Goal: Use online tool/utility

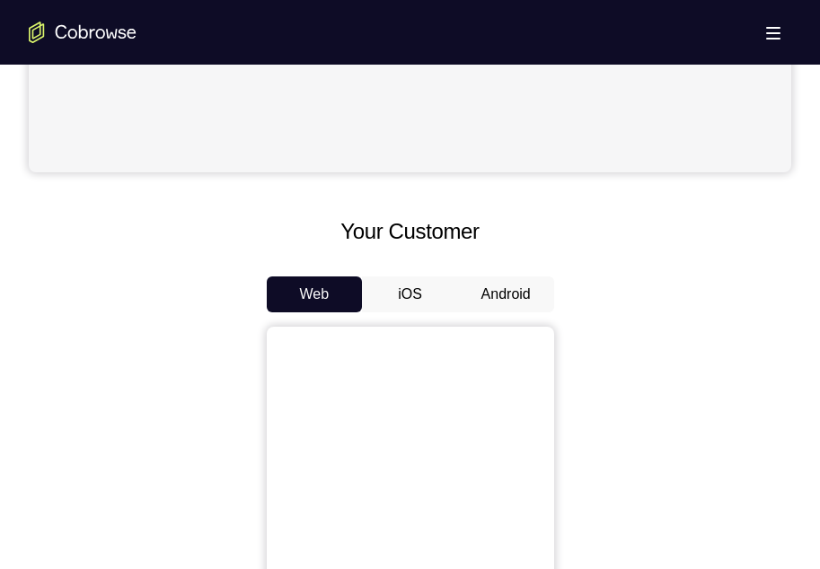
click at [505, 289] on button "Android" at bounding box center [506, 295] width 96 height 36
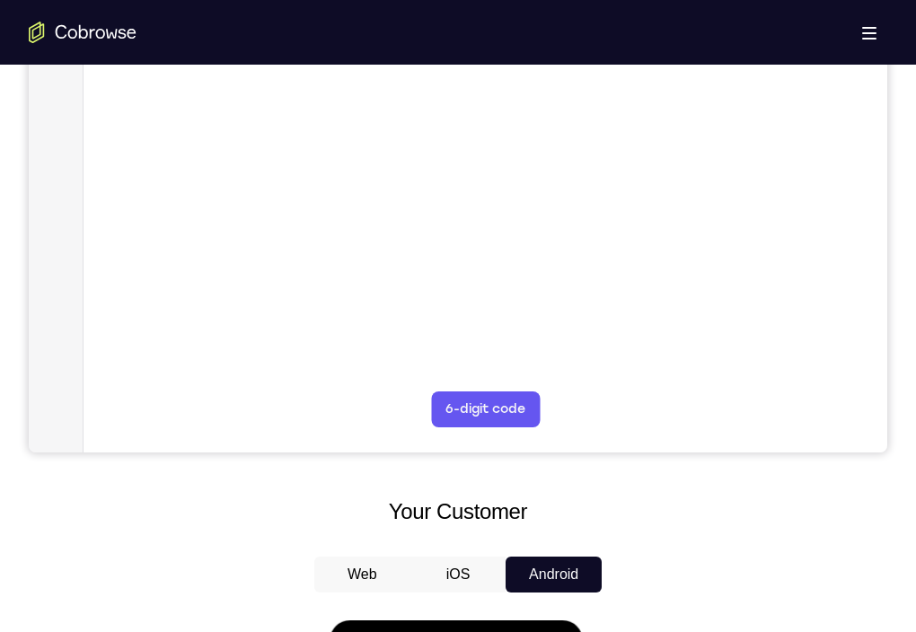
scroll to position [251, 0]
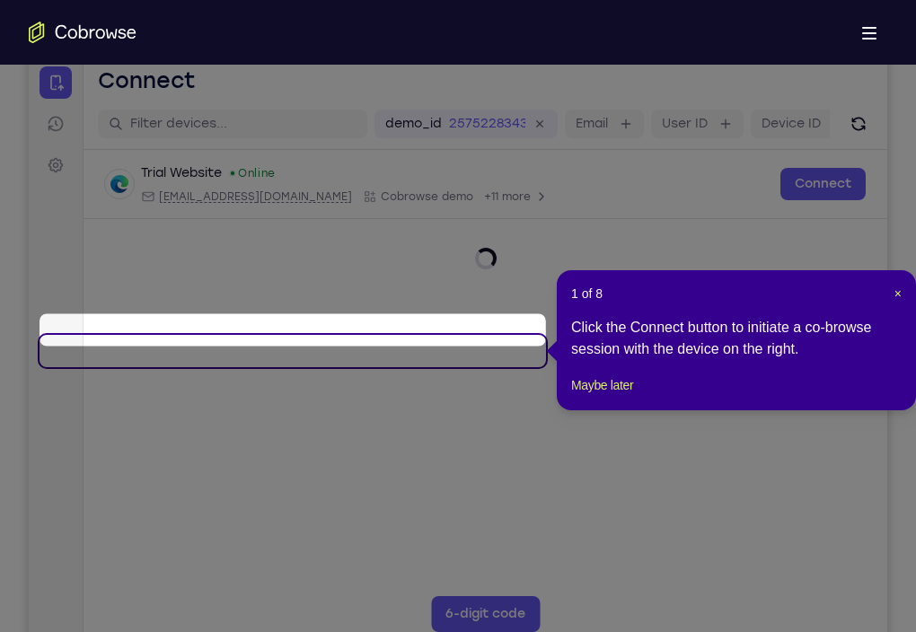
scroll to position [230, 0]
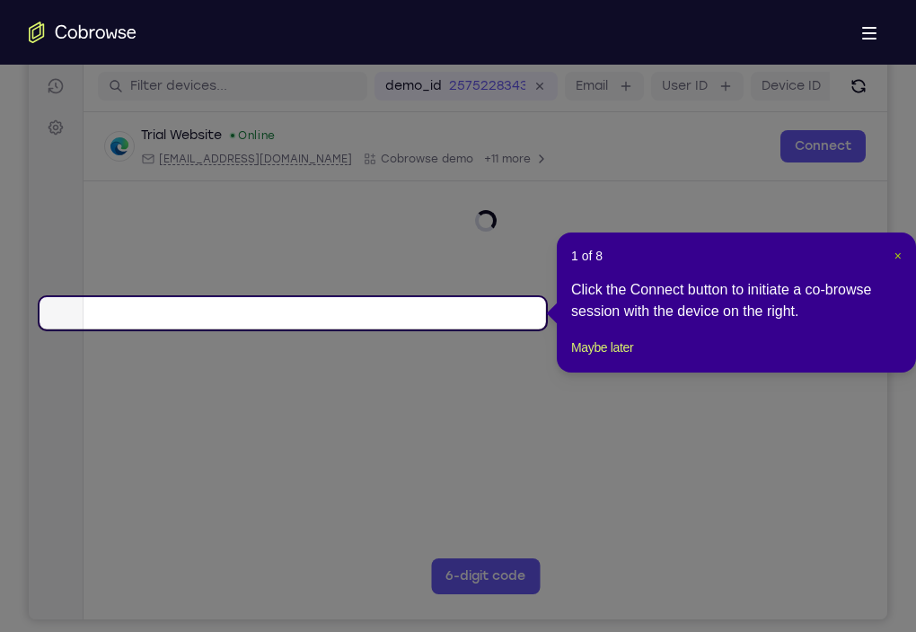
click at [819, 257] on span "×" at bounding box center [897, 256] width 7 height 14
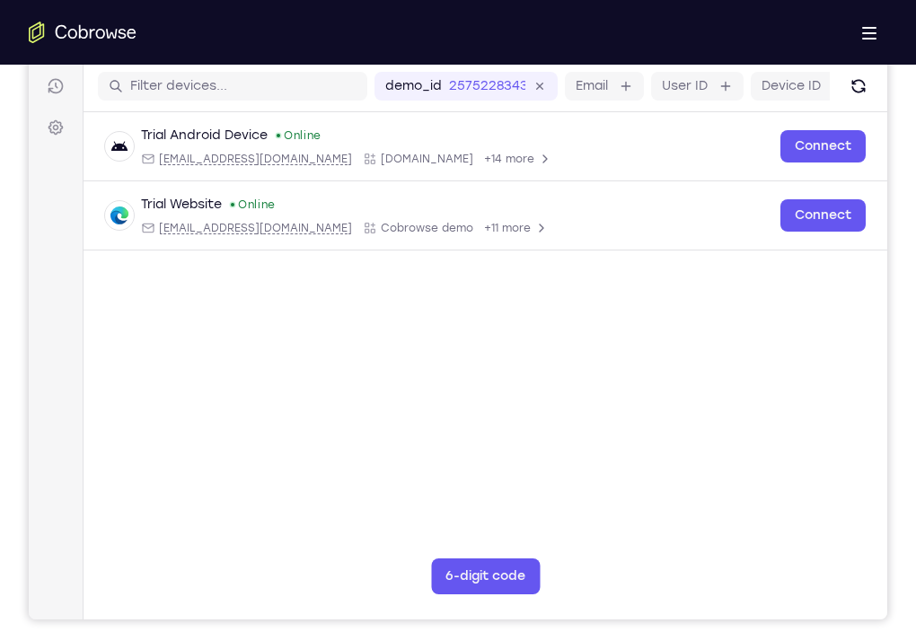
drag, startPoint x: 445, startPoint y: 888, endPoint x: 443, endPoint y: 819, distance: 69.2
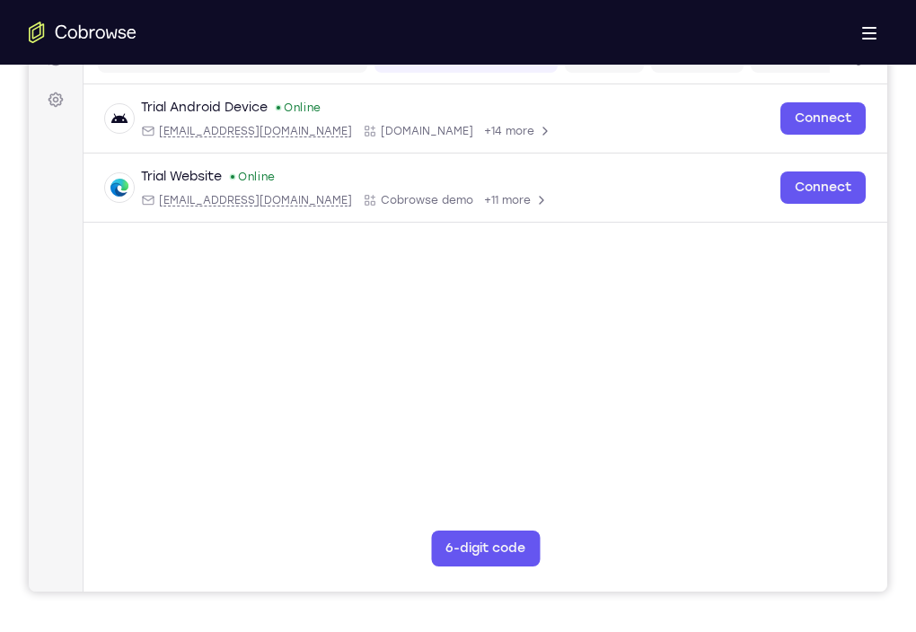
scroll to position [260, 0]
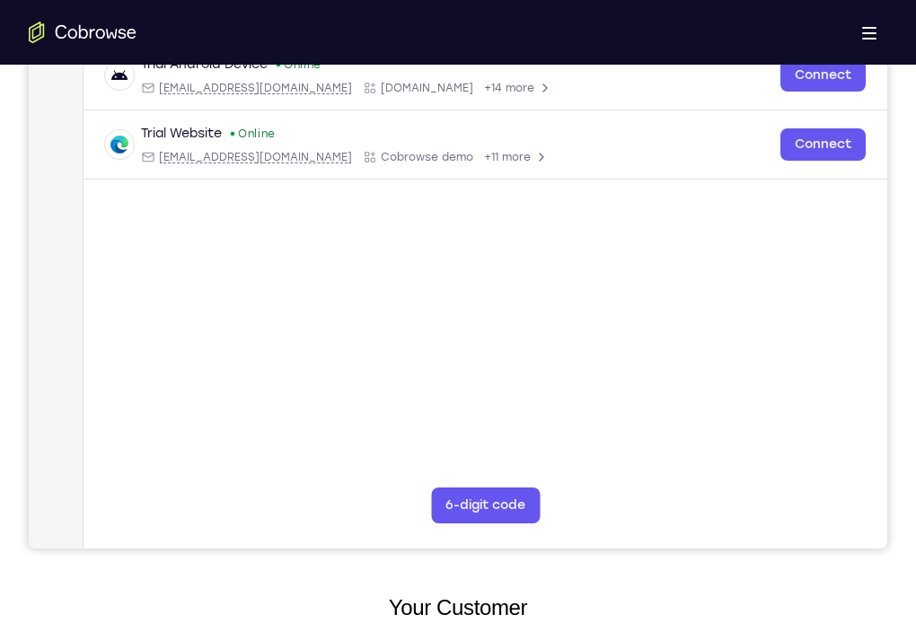
scroll to position [294, 0]
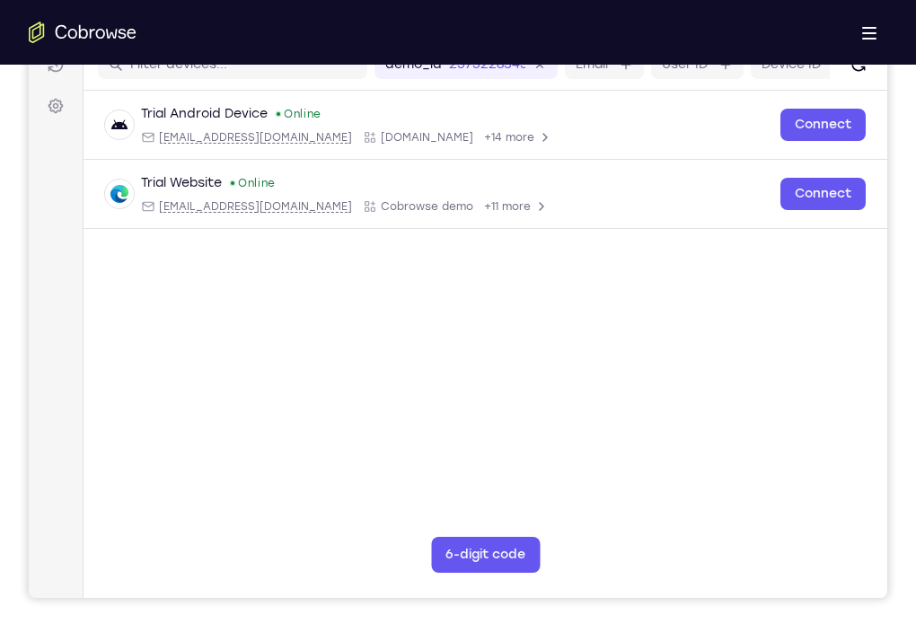
scroll to position [248, 0]
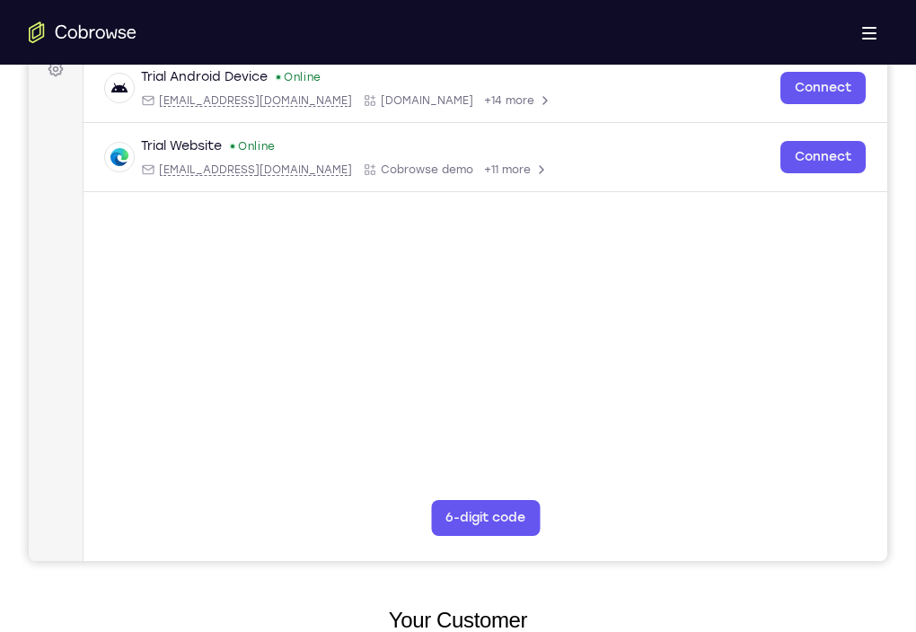
scroll to position [285, 0]
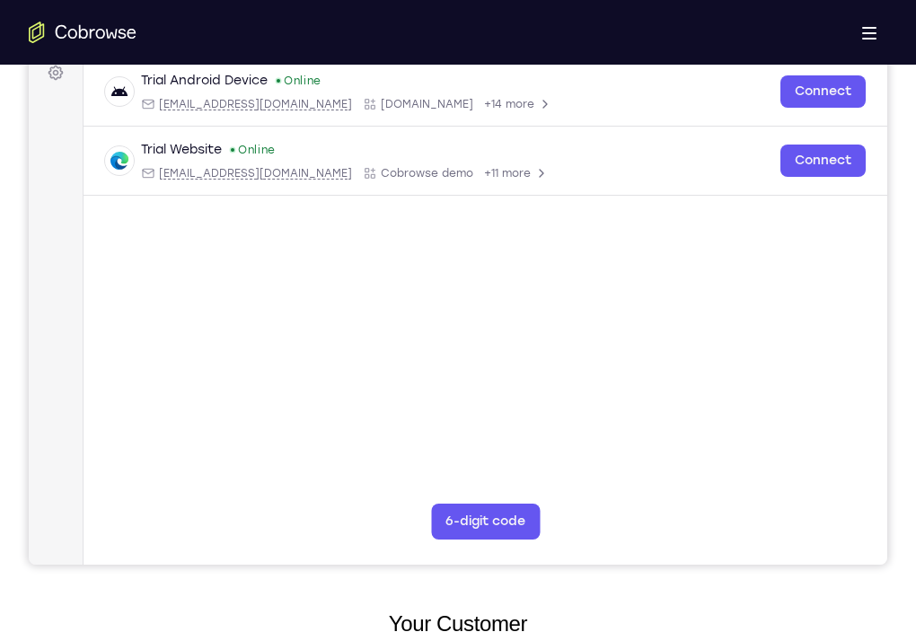
drag, startPoint x: 544, startPoint y: 992, endPoint x: 544, endPoint y: 1029, distance: 36.8
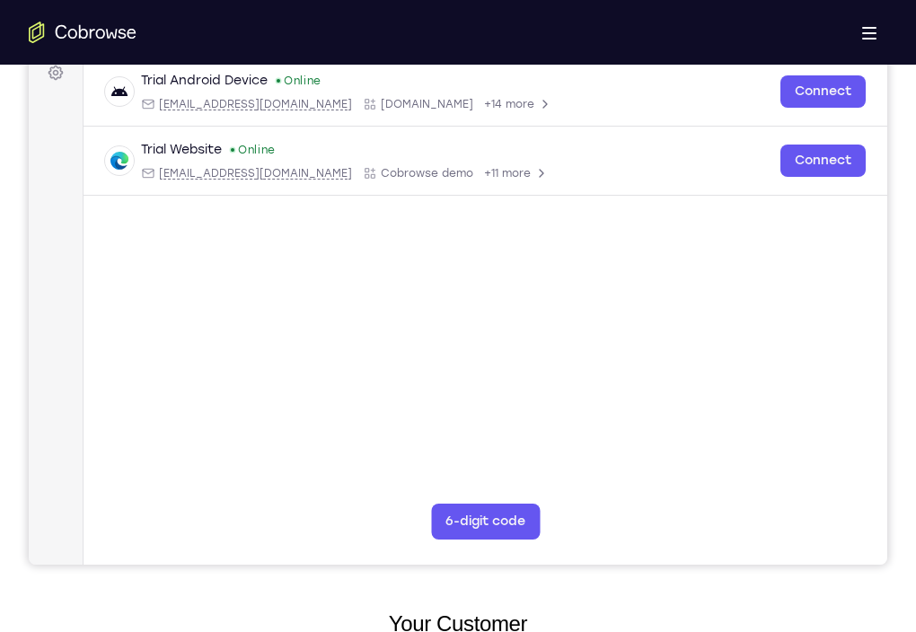
scroll to position [280, 0]
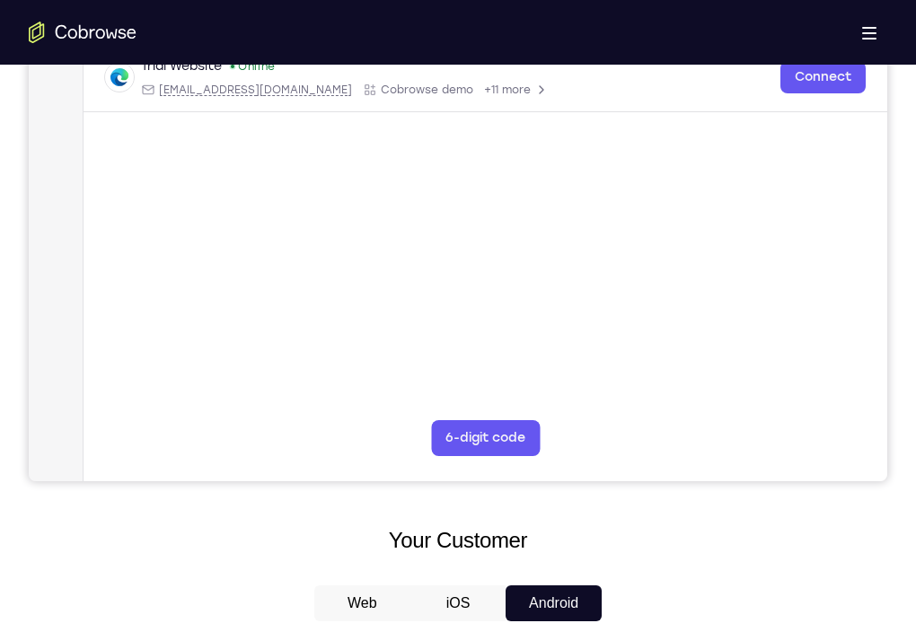
scroll to position [369, 0]
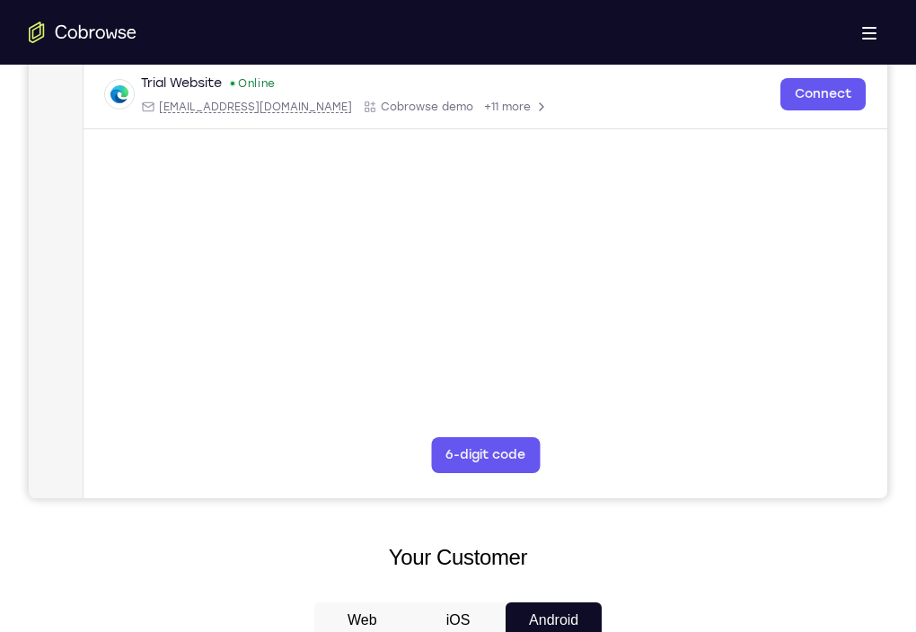
scroll to position [350, 0]
click at [425, 115] on div "Trial Website Online [EMAIL_ADDRESS][DOMAIN_NAME] Cobrowse demo +11 more [EMAIL…" at bounding box center [485, 95] width 761 height 40
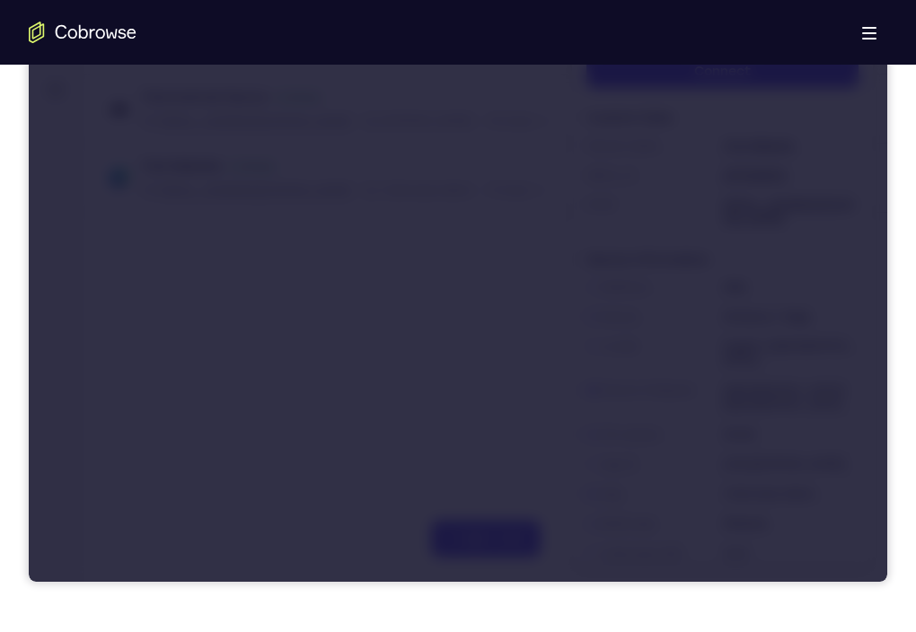
scroll to position [267, 0]
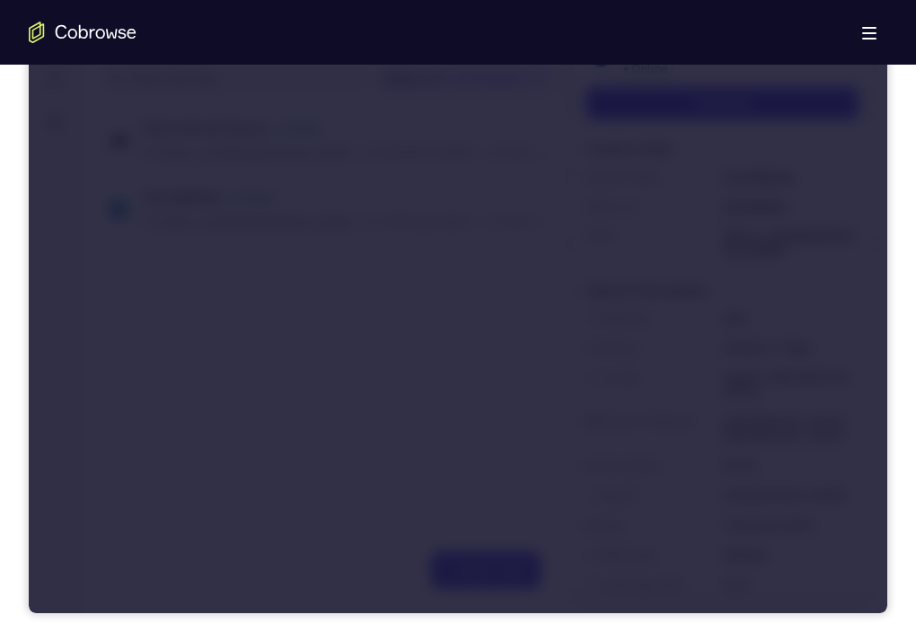
scroll to position [258, 0]
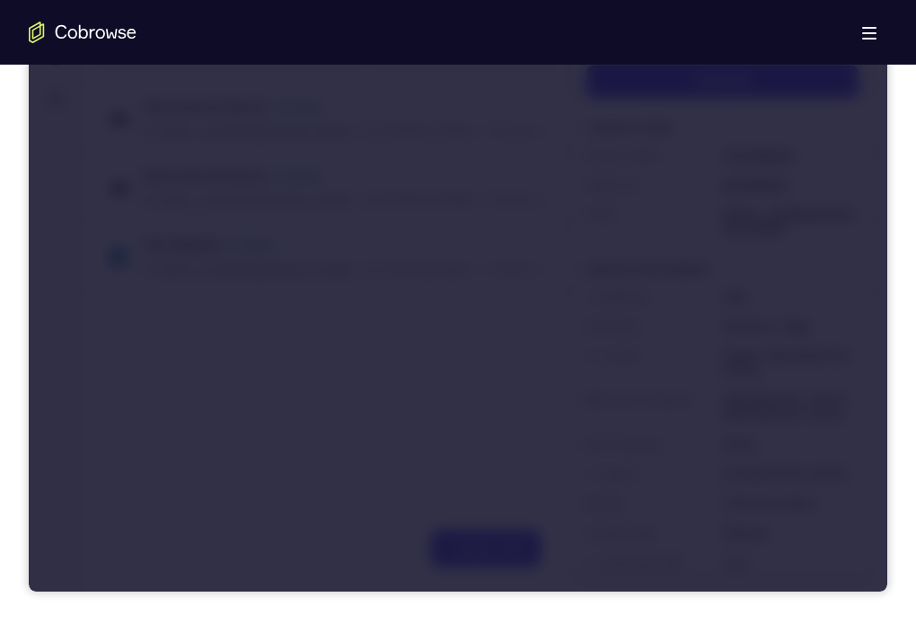
drag, startPoint x: 361, startPoint y: 1012, endPoint x: 366, endPoint y: 919, distance: 93.5
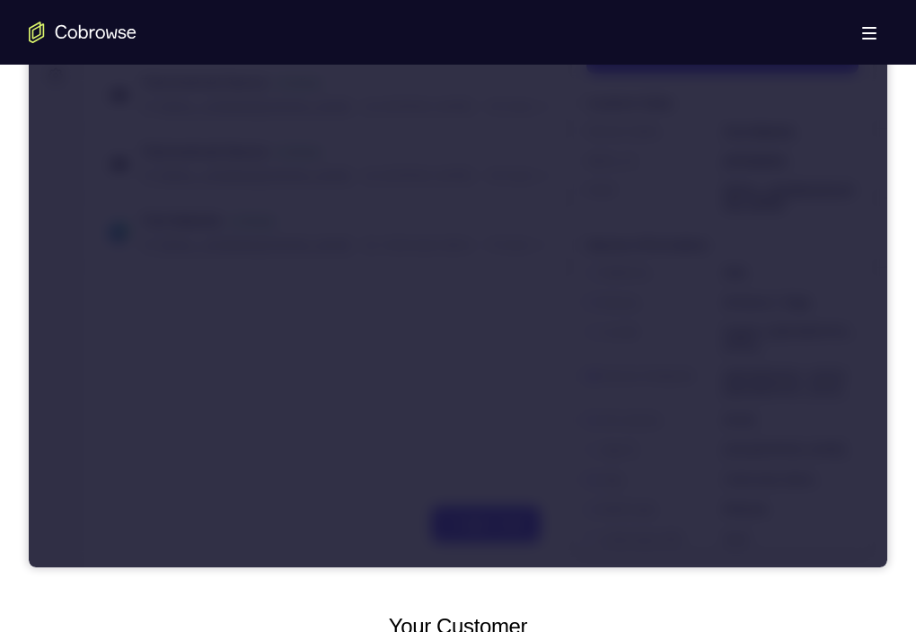
drag, startPoint x: 460, startPoint y: 959, endPoint x: 901, endPoint y: 865, distance: 450.9
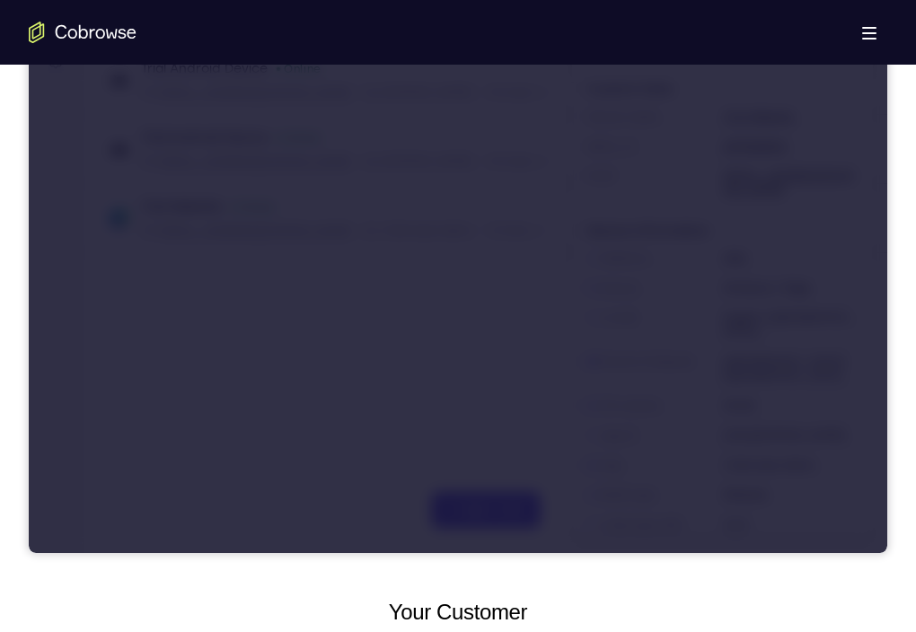
scroll to position [297, 0]
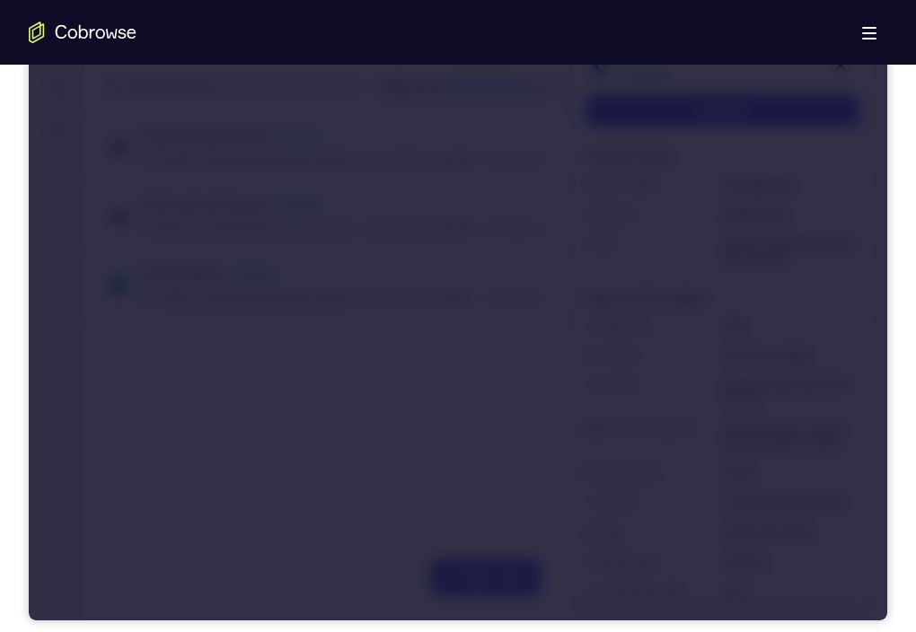
scroll to position [227, 0]
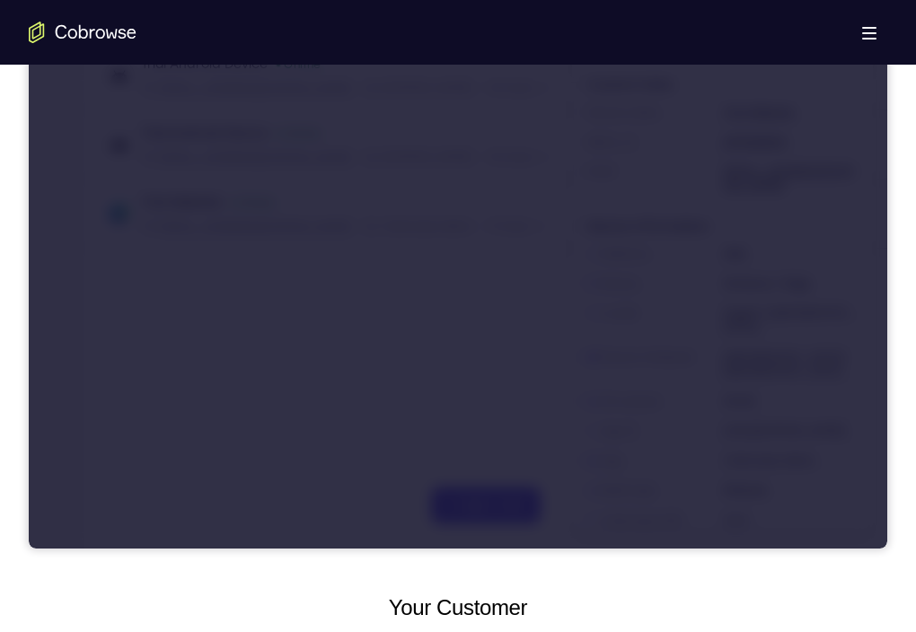
scroll to position [302, 0]
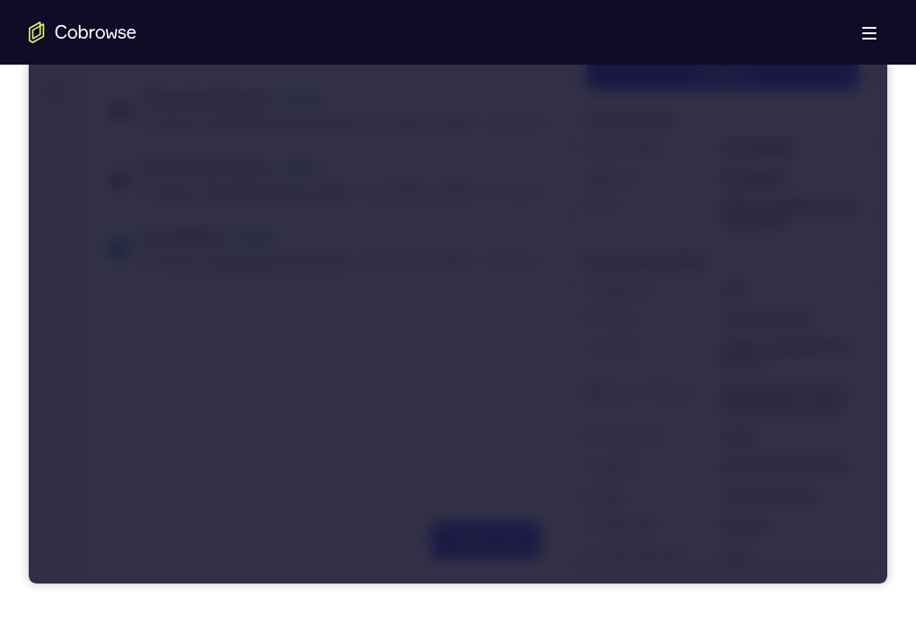
scroll to position [261, 0]
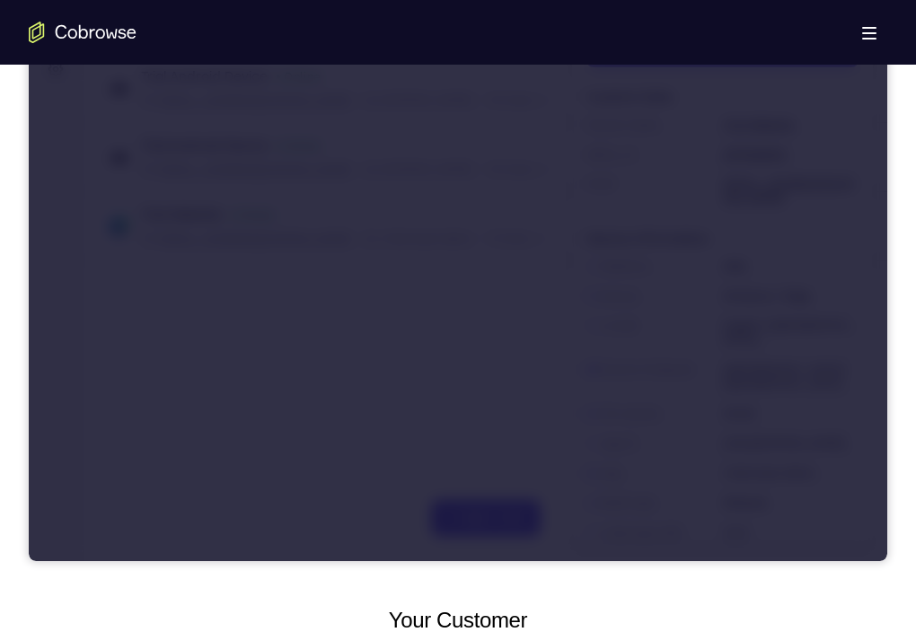
scroll to position [285, 0]
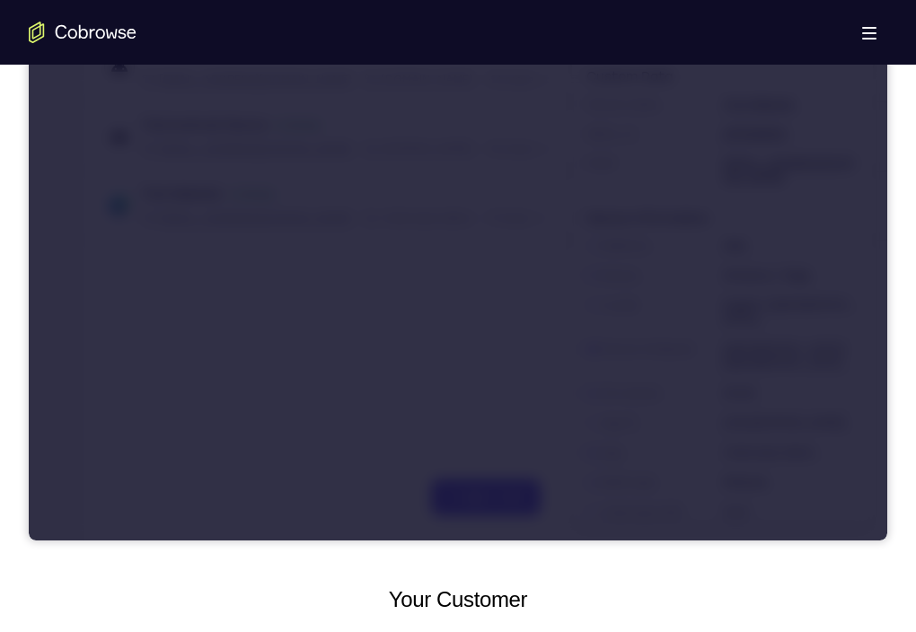
scroll to position [310, 0]
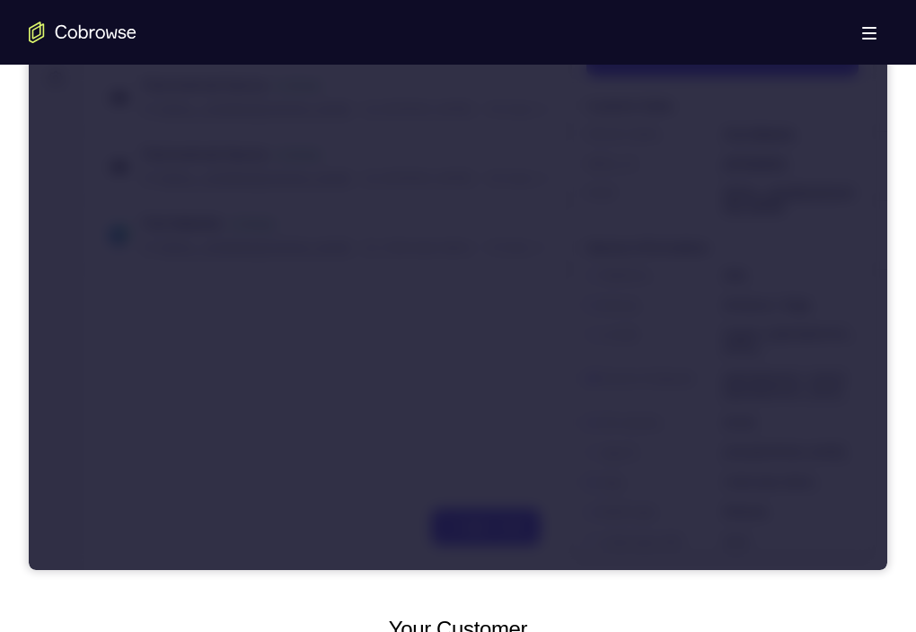
scroll to position [275, 0]
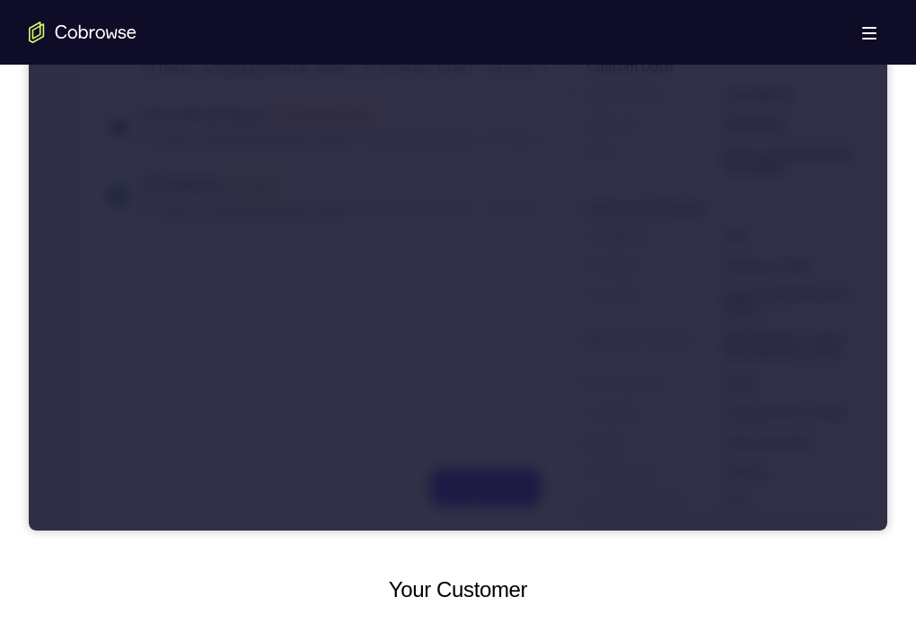
scroll to position [293, 0]
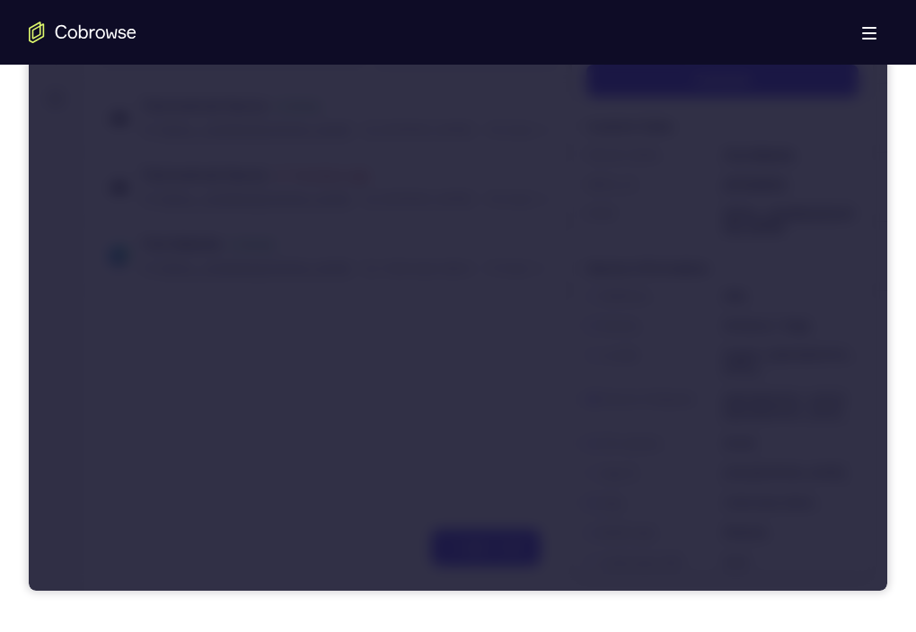
scroll to position [257, 0]
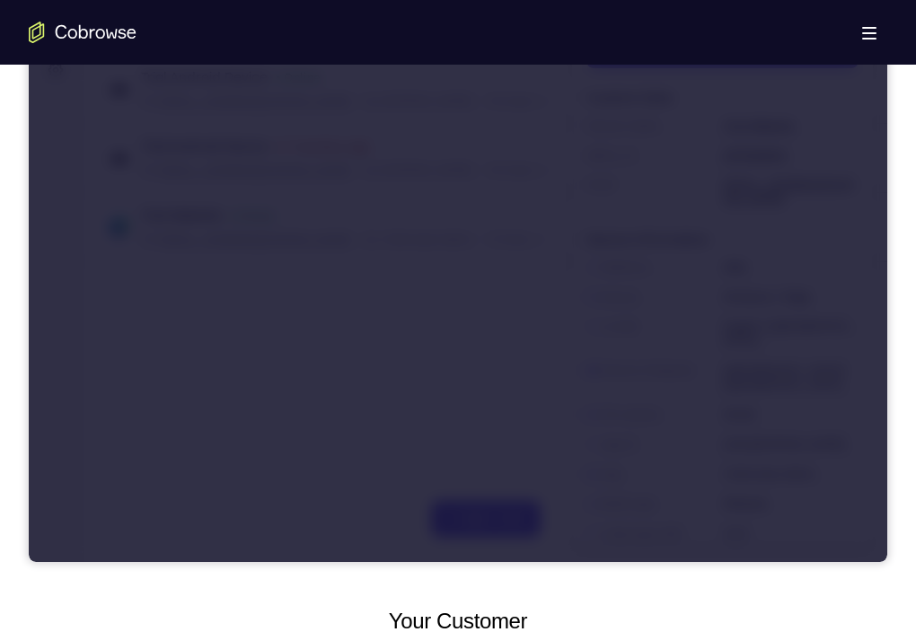
scroll to position [289, 0]
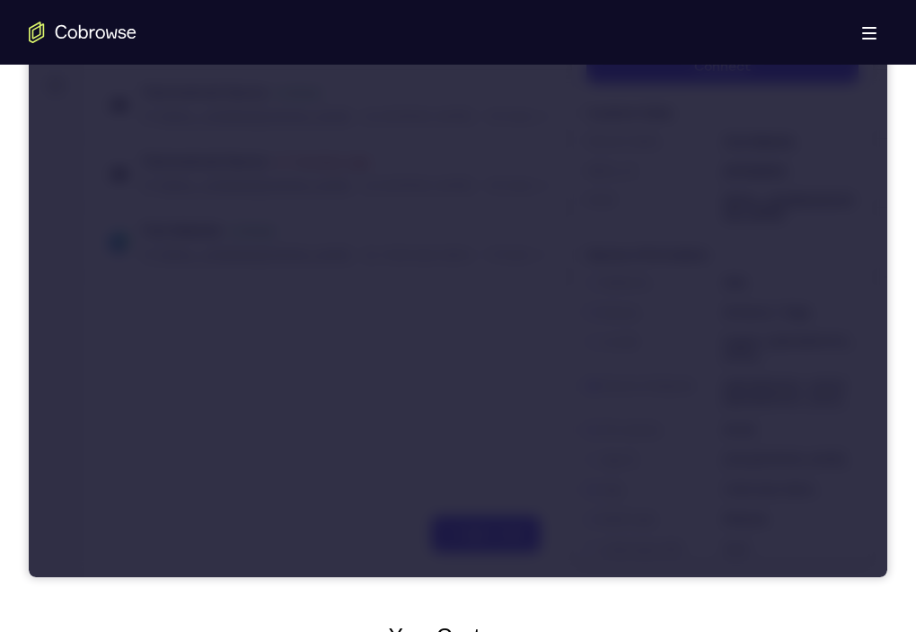
scroll to position [271, 0]
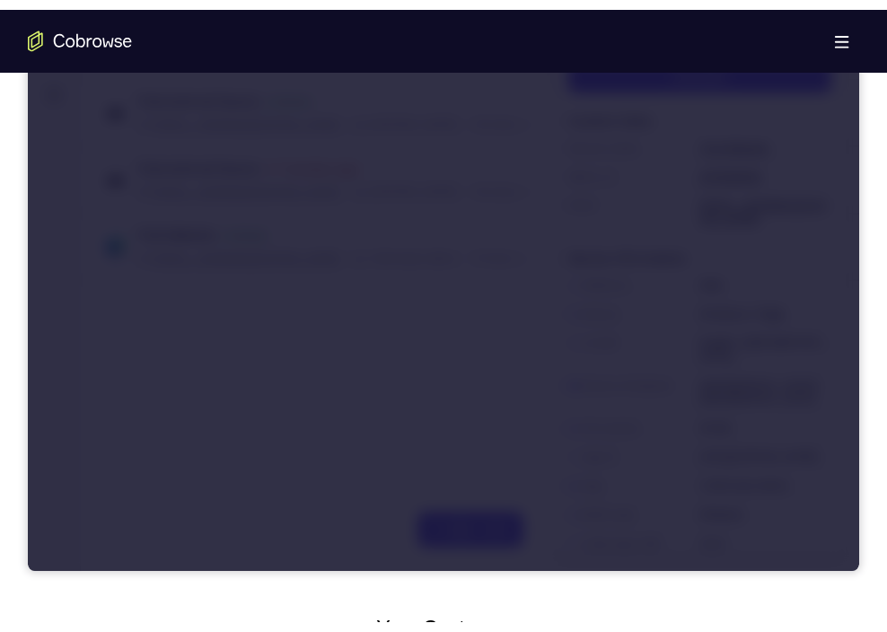
scroll to position [201, 0]
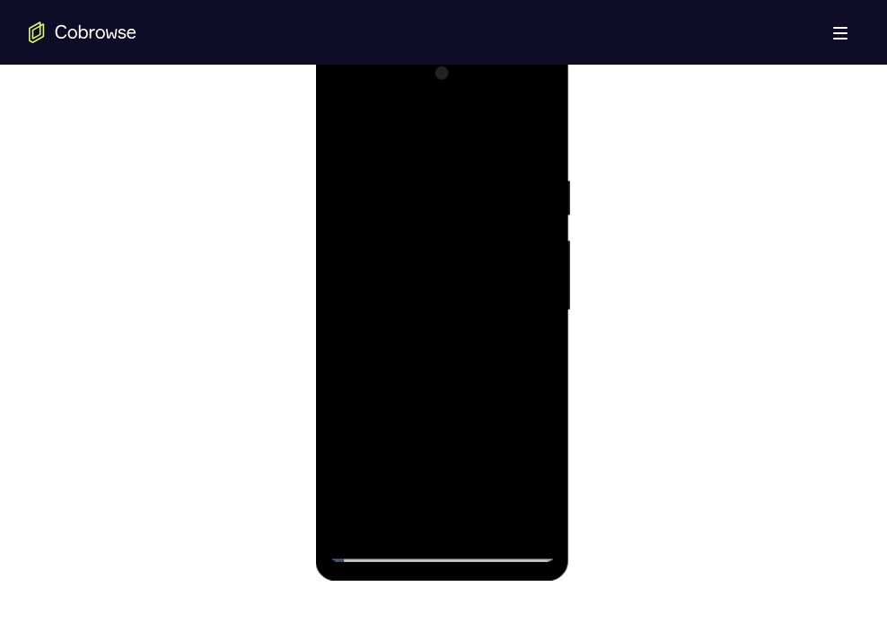
scroll to position [974, 0]
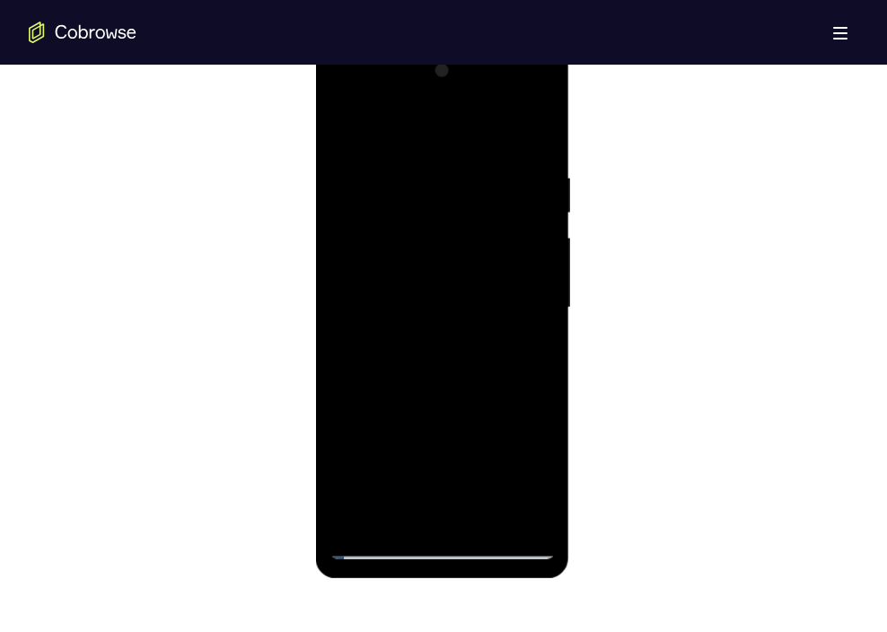
click at [723, 290] on div at bounding box center [444, 306] width 830 height 552
click at [388, 543] on div at bounding box center [442, 308] width 226 height 503
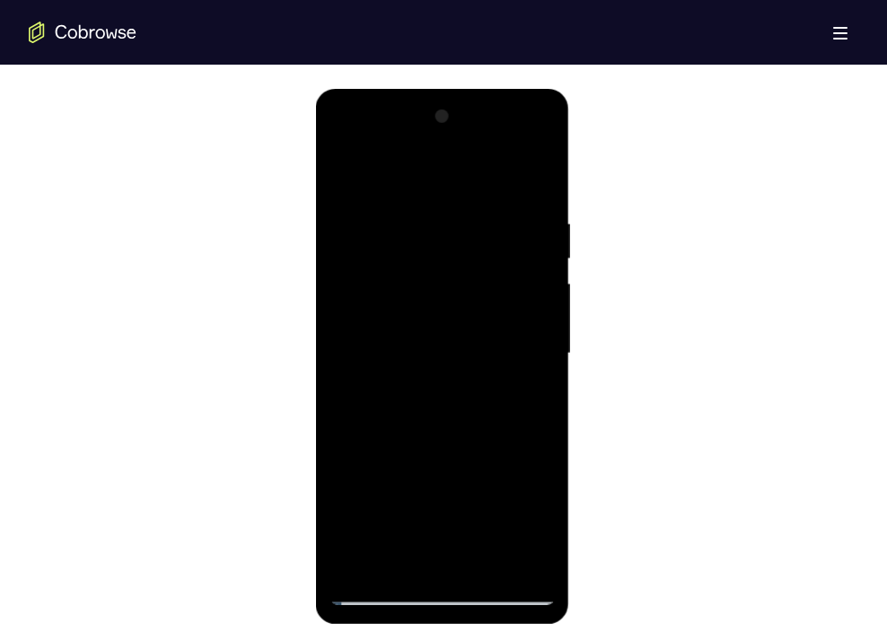
scroll to position [928, 0]
click at [343, 169] on div at bounding box center [442, 354] width 226 height 503
click at [347, 172] on div at bounding box center [442, 354] width 226 height 503
click at [354, 170] on div at bounding box center [442, 354] width 226 height 503
click at [405, 554] on div at bounding box center [442, 354] width 226 height 503
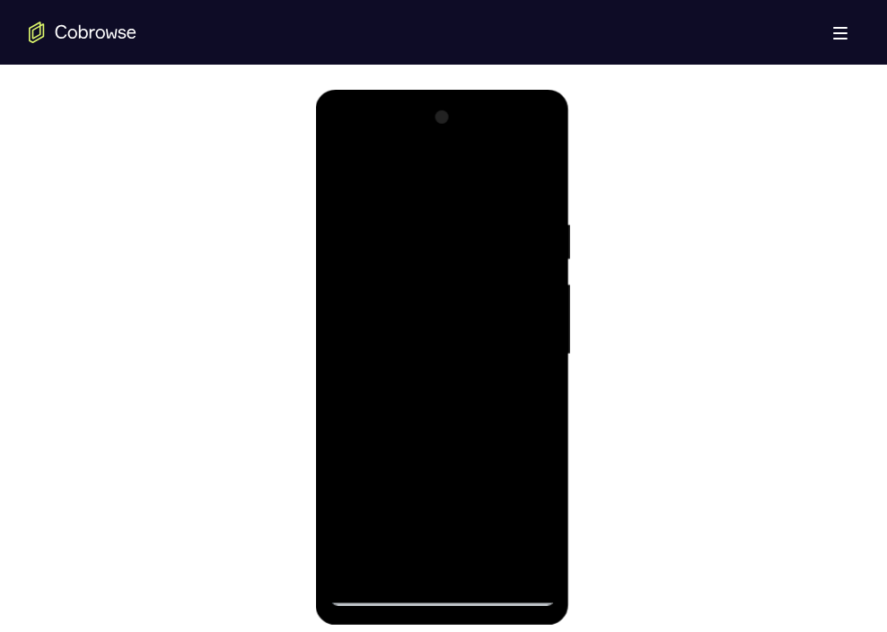
click at [542, 173] on div at bounding box center [442, 354] width 226 height 503
click at [540, 226] on div at bounding box center [442, 354] width 226 height 503
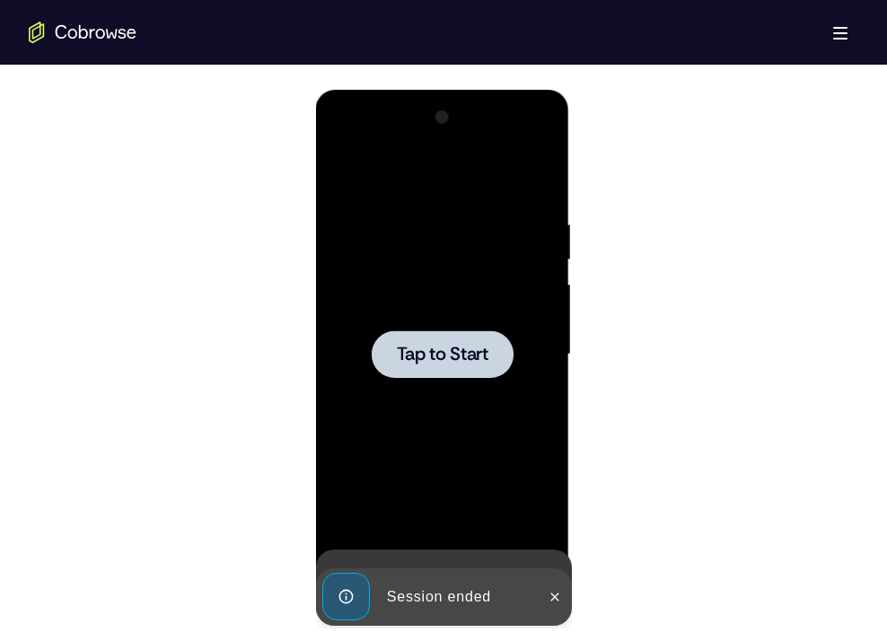
click at [533, 170] on div at bounding box center [442, 354] width 226 height 503
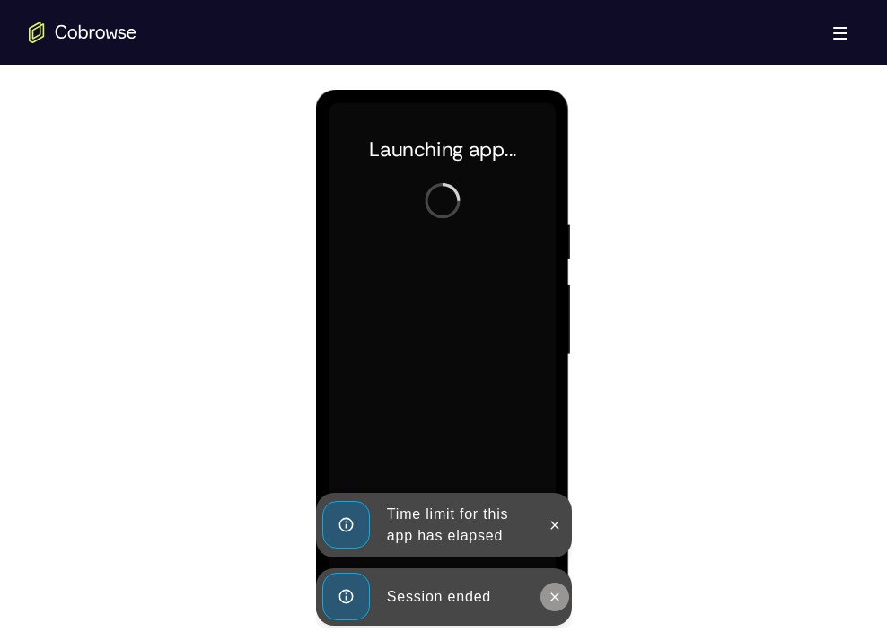
click at [556, 568] on icon at bounding box center [554, 597] width 14 height 14
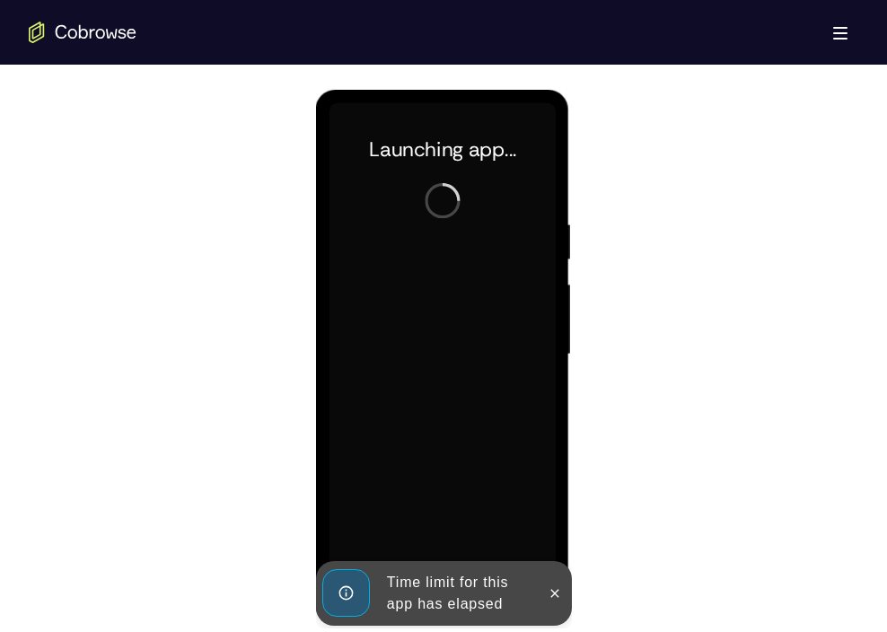
click at [556, 568] on icon at bounding box center [555, 593] width 8 height 8
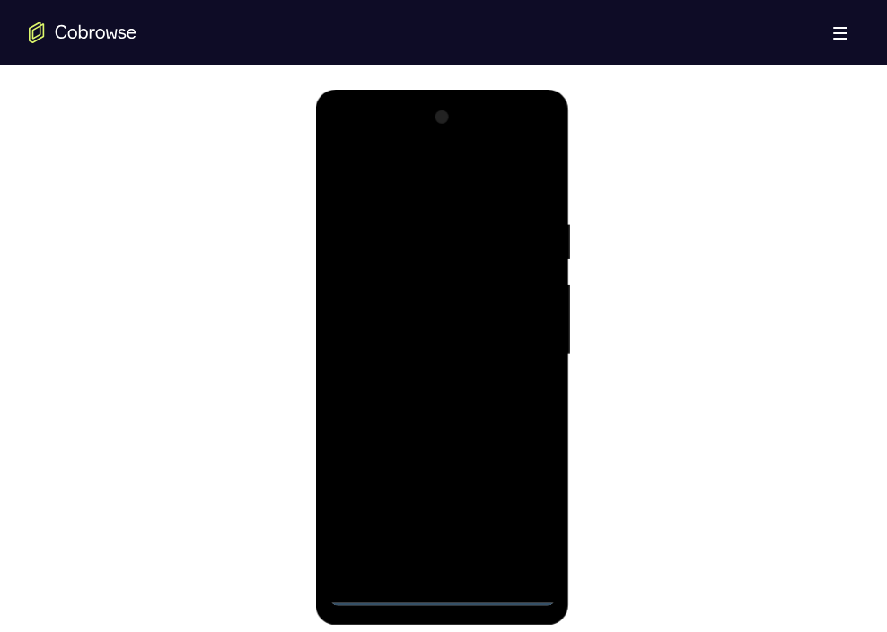
click at [436, 568] on div at bounding box center [442, 354] width 226 height 503
click at [514, 502] on div at bounding box center [442, 354] width 226 height 503
click at [357, 137] on div at bounding box center [442, 354] width 226 height 503
click at [521, 360] on div at bounding box center [442, 354] width 226 height 503
click at [426, 380] on div at bounding box center [442, 354] width 226 height 503
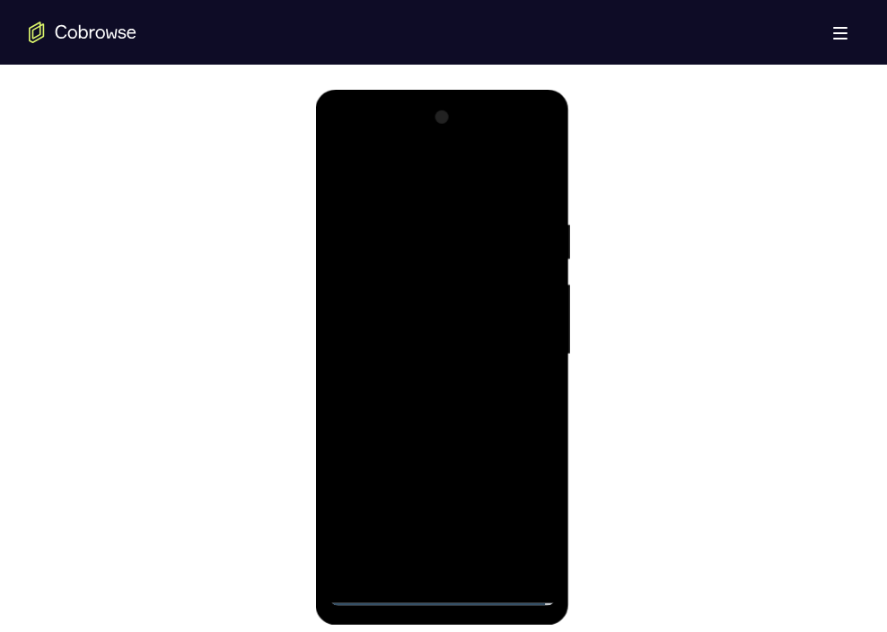
click at [378, 336] on div at bounding box center [442, 354] width 226 height 503
click at [392, 319] on div at bounding box center [442, 354] width 226 height 503
click at [392, 350] on div at bounding box center [442, 354] width 226 height 503
click at [440, 419] on div at bounding box center [442, 354] width 226 height 503
click at [448, 393] on div at bounding box center [442, 354] width 226 height 503
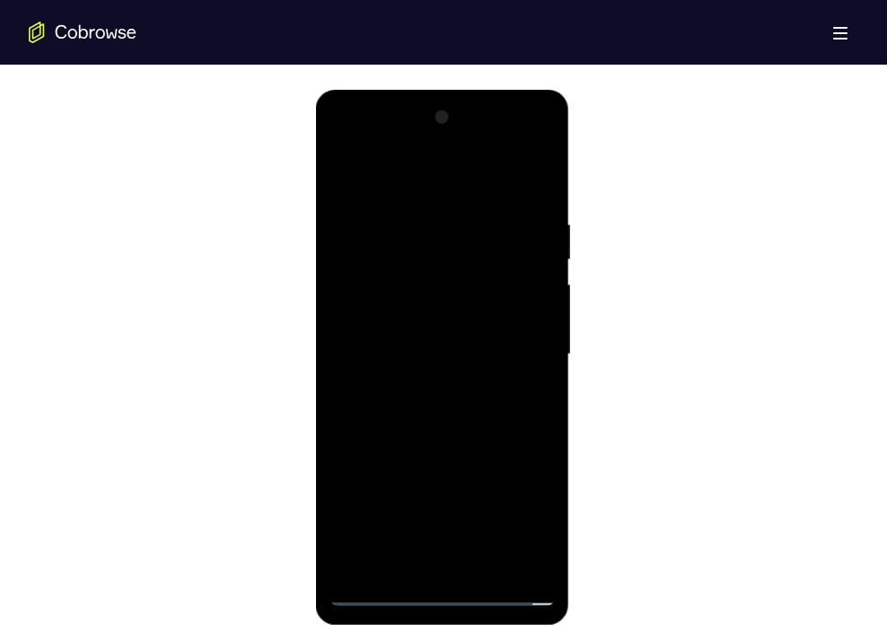
drag, startPoint x: 400, startPoint y: 177, endPoint x: 404, endPoint y: 110, distance: 67.5
click at [404, 110] on div at bounding box center [442, 354] width 226 height 503
click at [540, 198] on div at bounding box center [442, 354] width 226 height 503
click at [400, 568] on div at bounding box center [442, 354] width 226 height 503
click at [454, 178] on div at bounding box center [442, 354] width 226 height 503
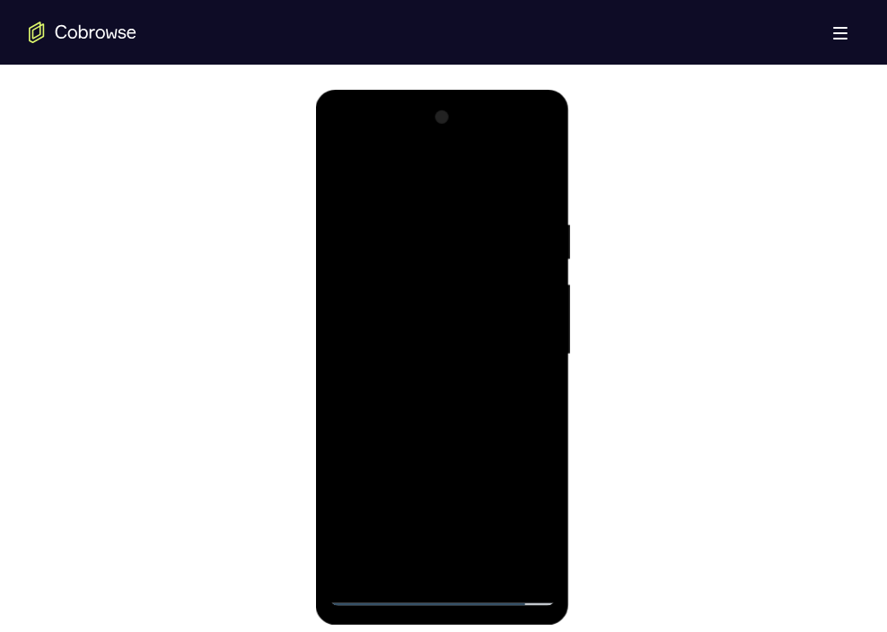
click at [524, 179] on div at bounding box center [442, 354] width 226 height 503
click at [484, 565] on div at bounding box center [442, 354] width 226 height 503
click at [439, 449] on div at bounding box center [442, 354] width 226 height 503
click at [413, 346] on div at bounding box center [442, 354] width 226 height 503
click at [428, 294] on div at bounding box center [442, 354] width 226 height 503
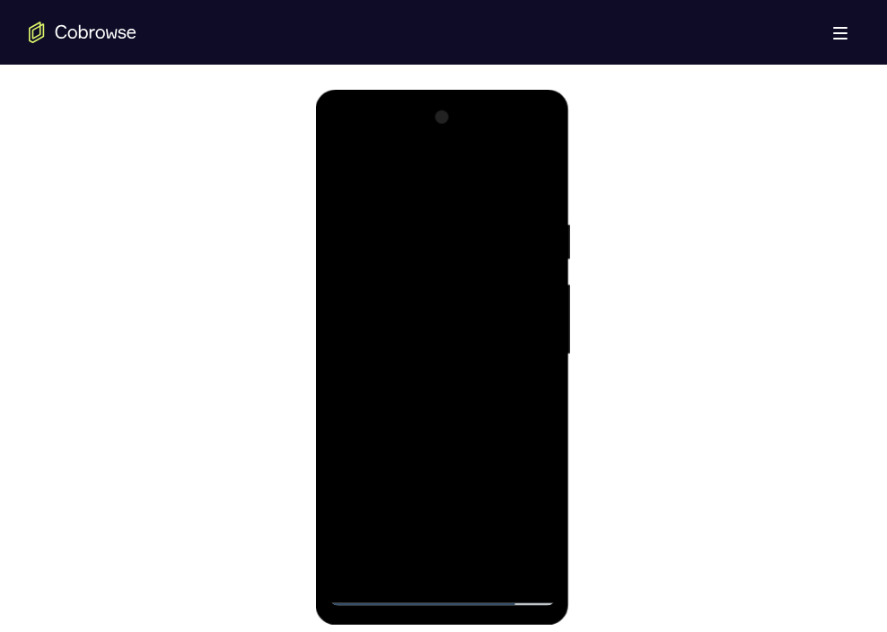
click at [361, 224] on div at bounding box center [442, 354] width 226 height 503
click at [522, 380] on div at bounding box center [442, 354] width 226 height 503
click at [445, 278] on div at bounding box center [442, 354] width 226 height 503
click at [534, 182] on div at bounding box center [442, 354] width 226 height 503
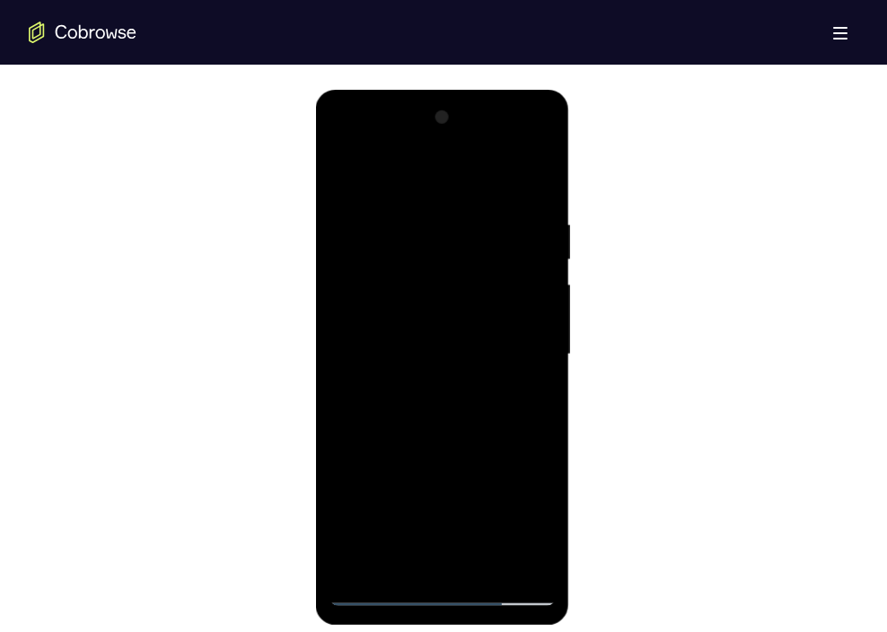
click at [428, 335] on div at bounding box center [442, 354] width 226 height 503
click at [541, 350] on div at bounding box center [442, 354] width 226 height 503
click at [533, 350] on div at bounding box center [442, 354] width 226 height 503
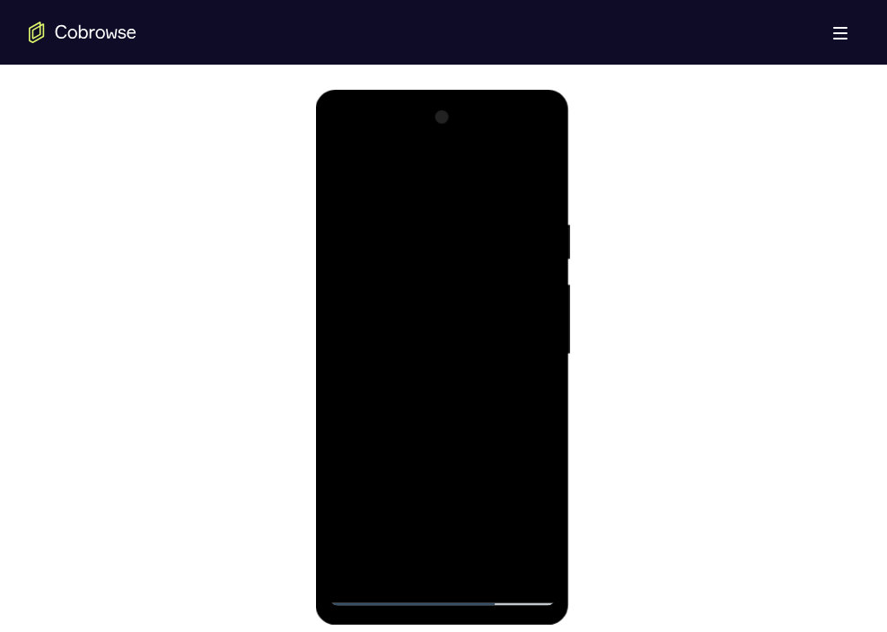
click at [533, 350] on div at bounding box center [442, 354] width 226 height 503
click at [538, 357] on div at bounding box center [442, 354] width 226 height 503
click at [525, 354] on div at bounding box center [442, 354] width 226 height 503
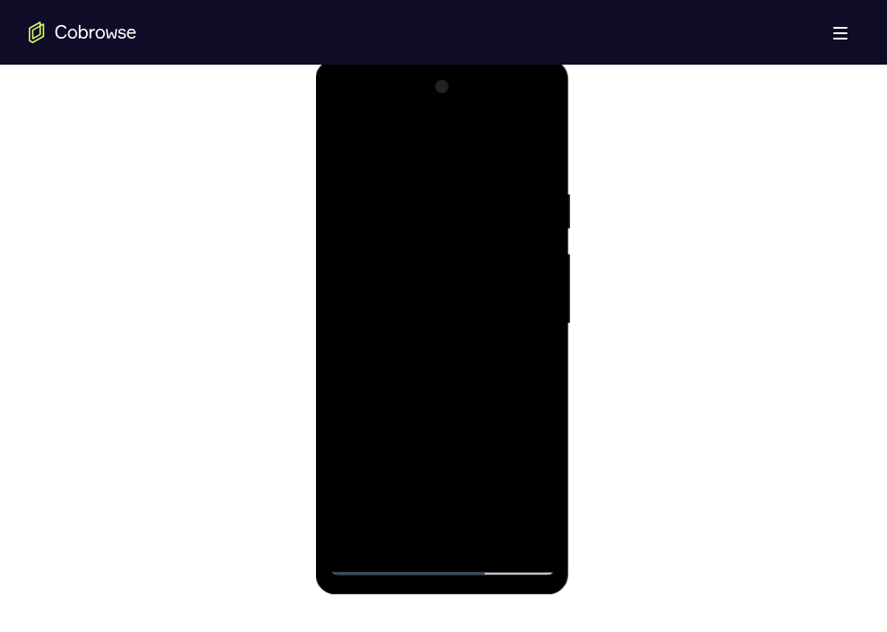
scroll to position [959, 0]
click at [533, 318] on div at bounding box center [442, 323] width 226 height 503
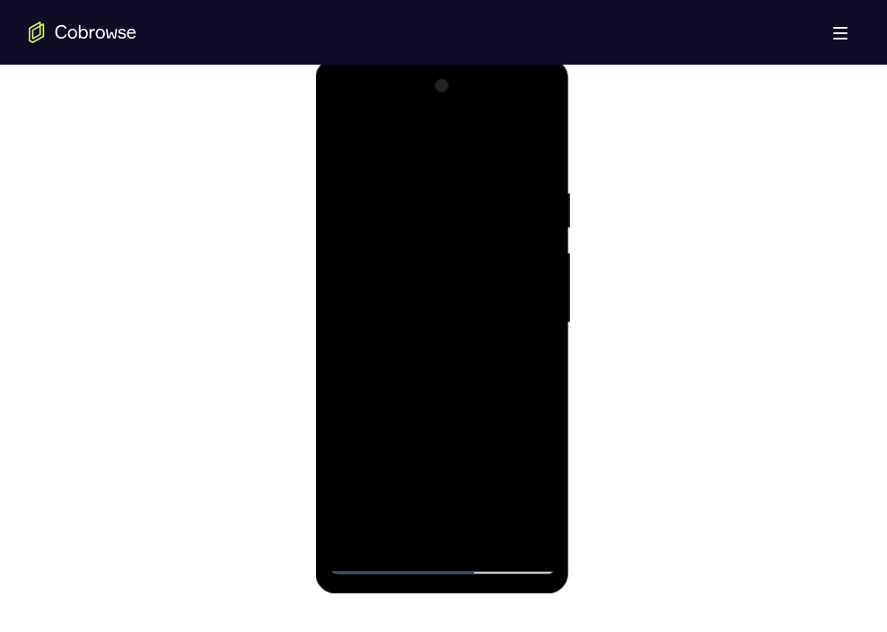
click at [533, 318] on div at bounding box center [442, 323] width 226 height 503
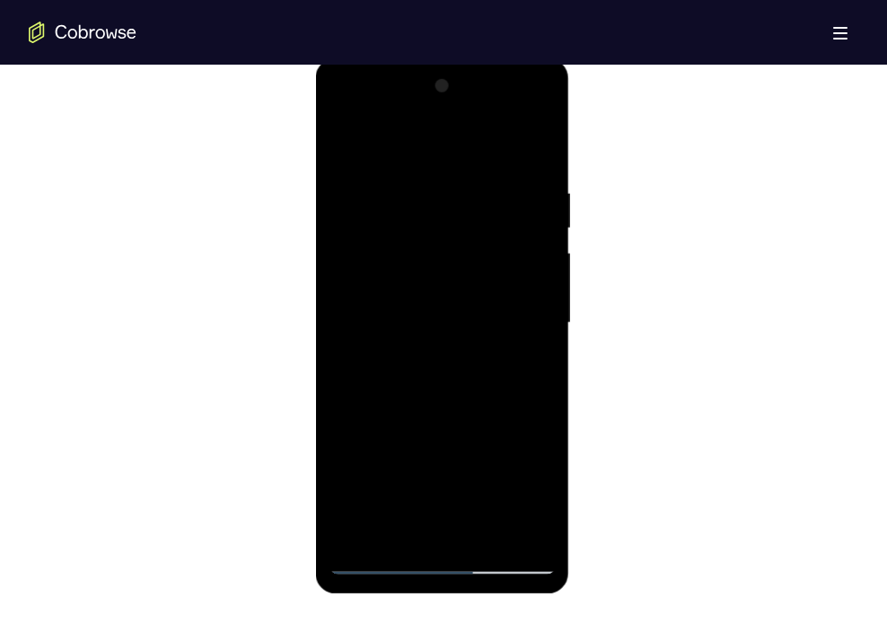
click at [533, 318] on div at bounding box center [442, 323] width 226 height 503
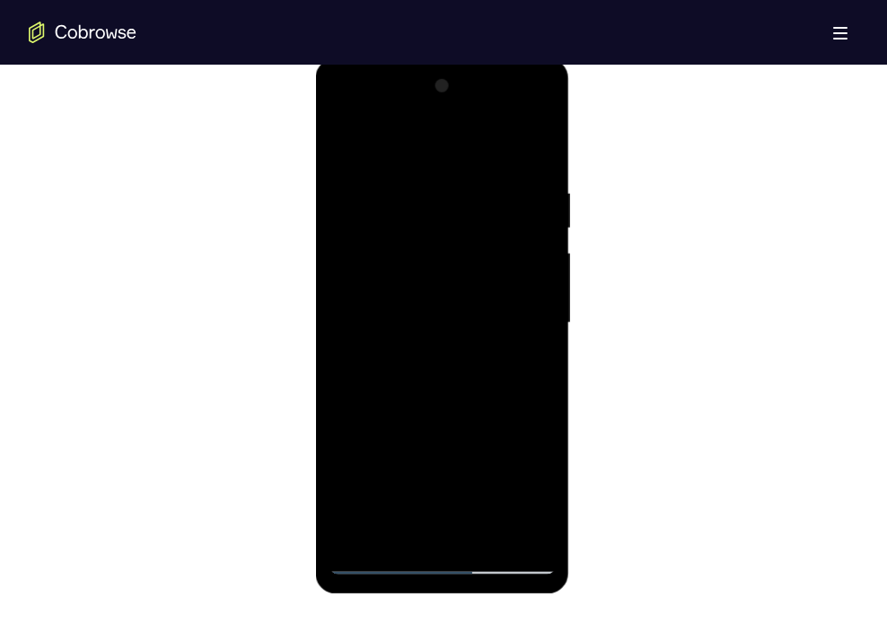
click at [533, 318] on div at bounding box center [442, 323] width 226 height 503
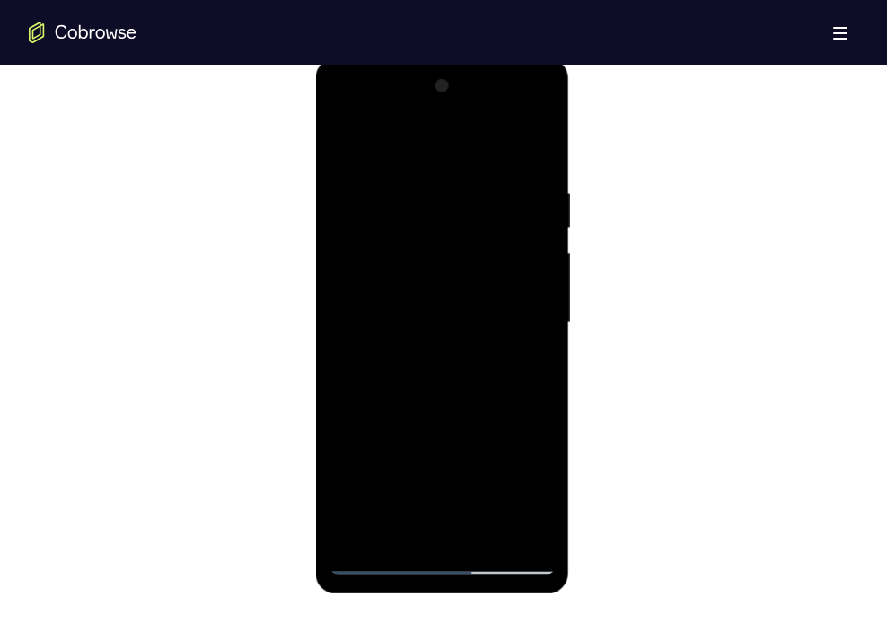
click at [533, 318] on div at bounding box center [442, 323] width 226 height 503
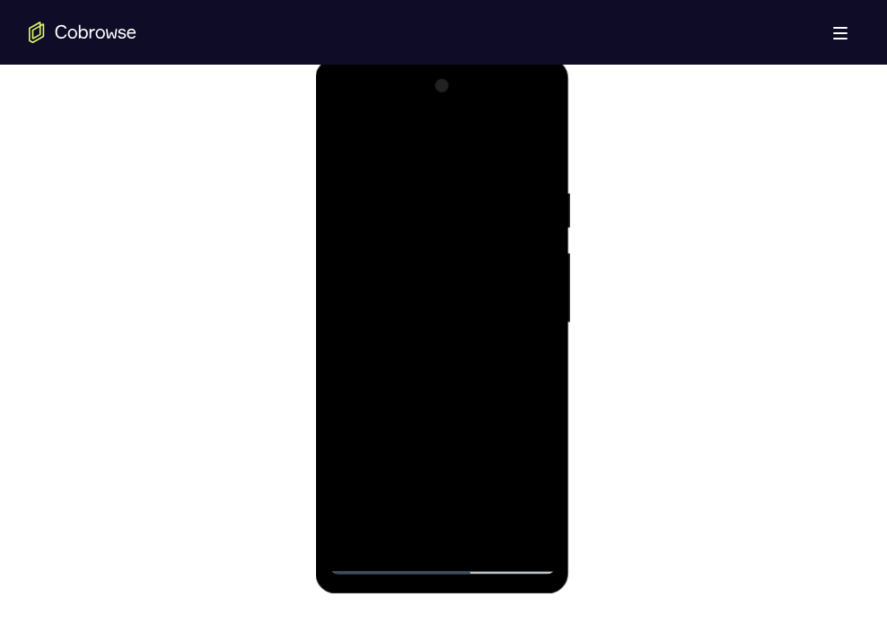
click at [533, 318] on div at bounding box center [442, 323] width 226 height 503
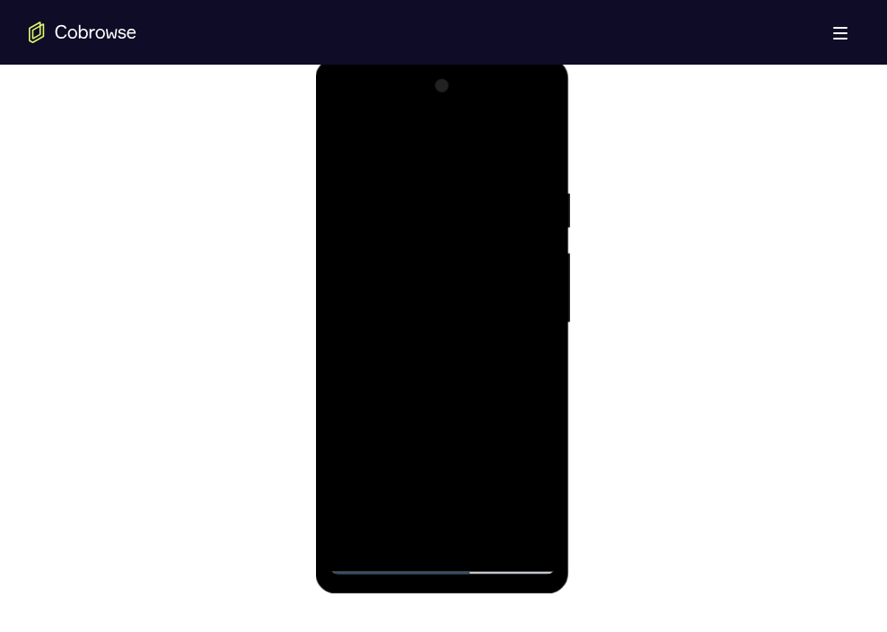
click at [533, 318] on div at bounding box center [442, 323] width 226 height 503
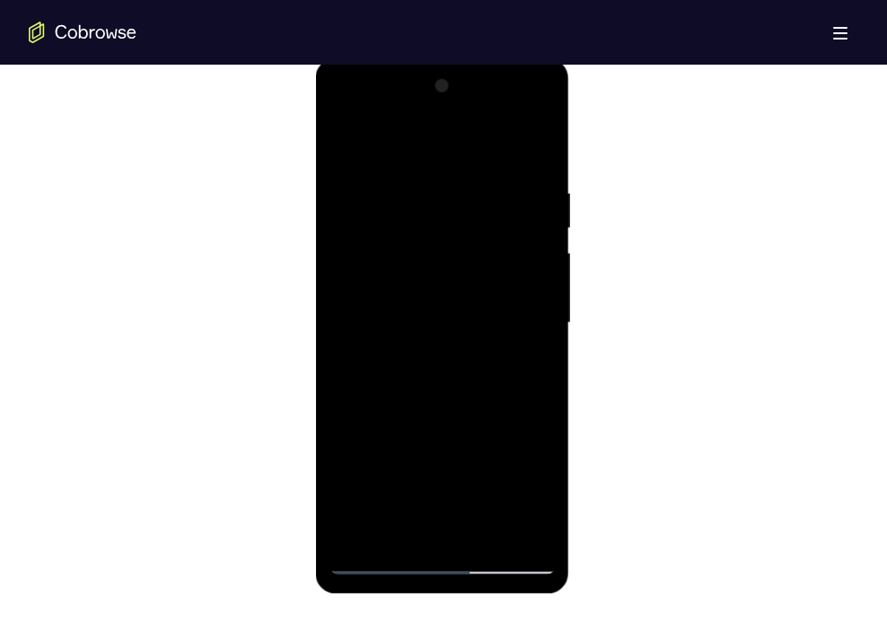
click at [533, 318] on div at bounding box center [442, 323] width 226 height 503
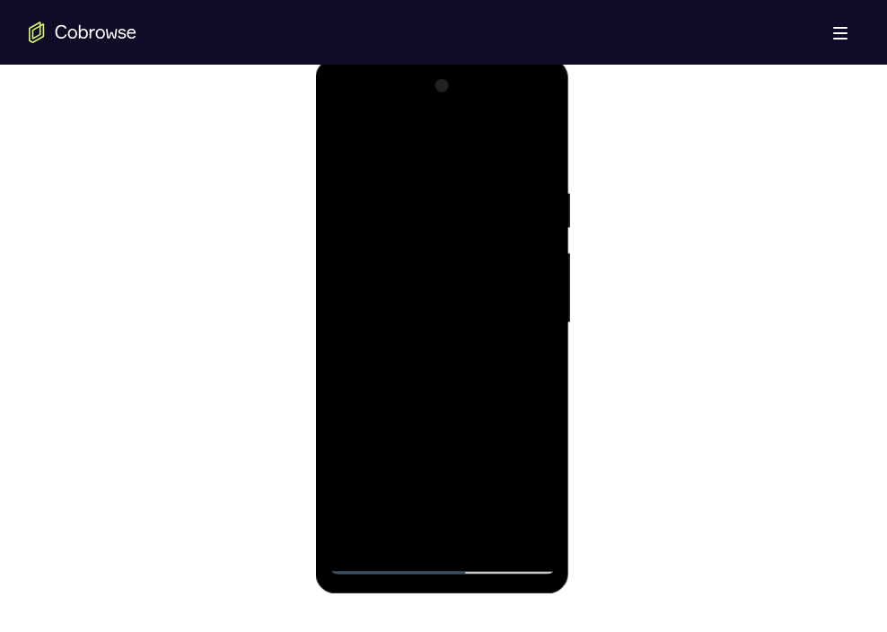
click at [533, 318] on div at bounding box center [442, 323] width 226 height 503
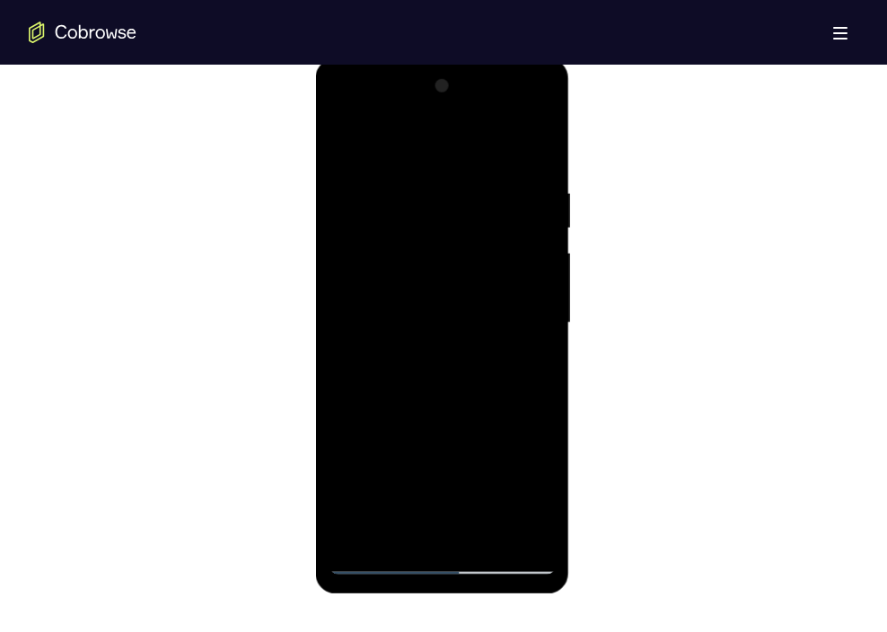
click at [533, 318] on div at bounding box center [442, 323] width 226 height 503
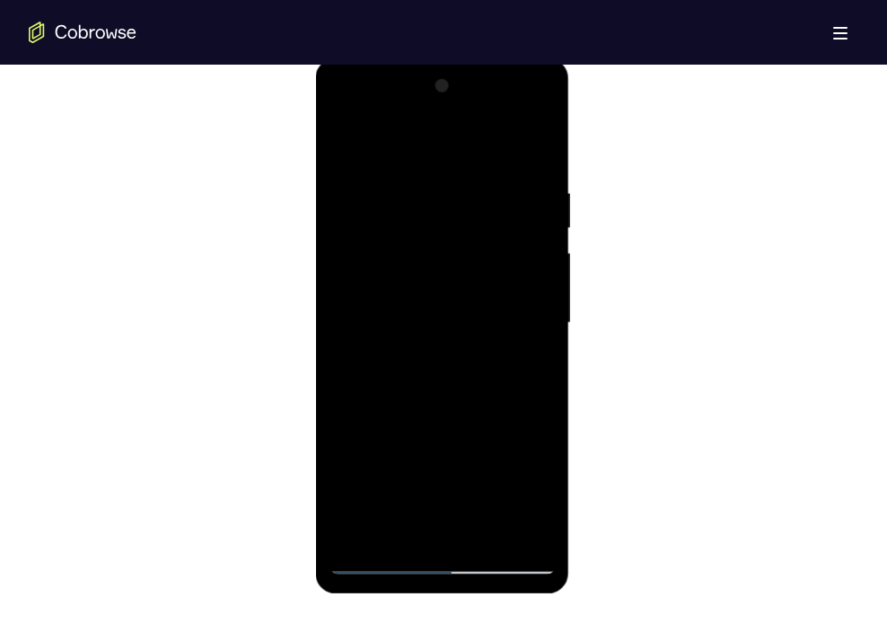
click at [348, 306] on div at bounding box center [442, 323] width 226 height 503
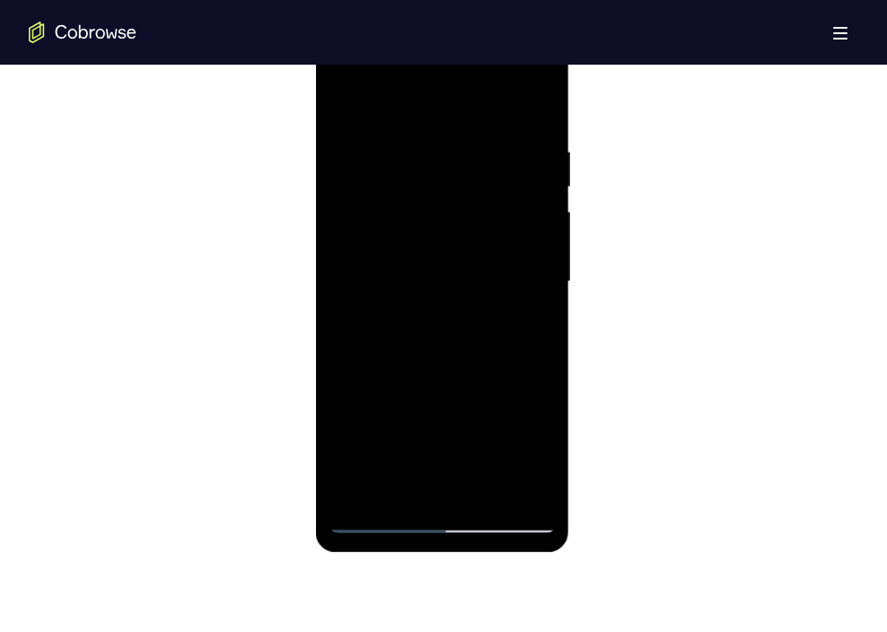
scroll to position [998, 0]
click at [519, 300] on div at bounding box center [442, 284] width 226 height 503
click at [551, 252] on div at bounding box center [442, 284] width 226 height 503
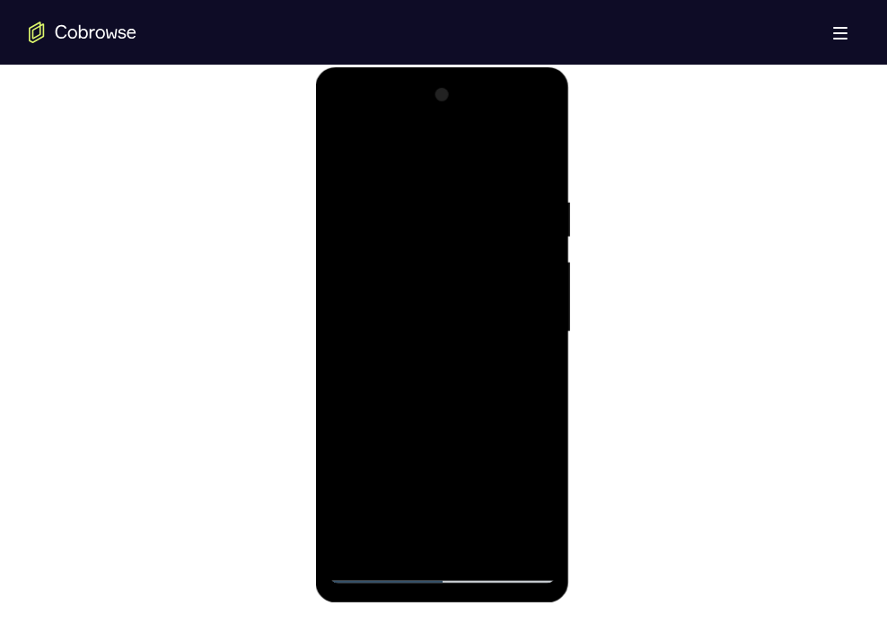
scroll to position [943, 0]
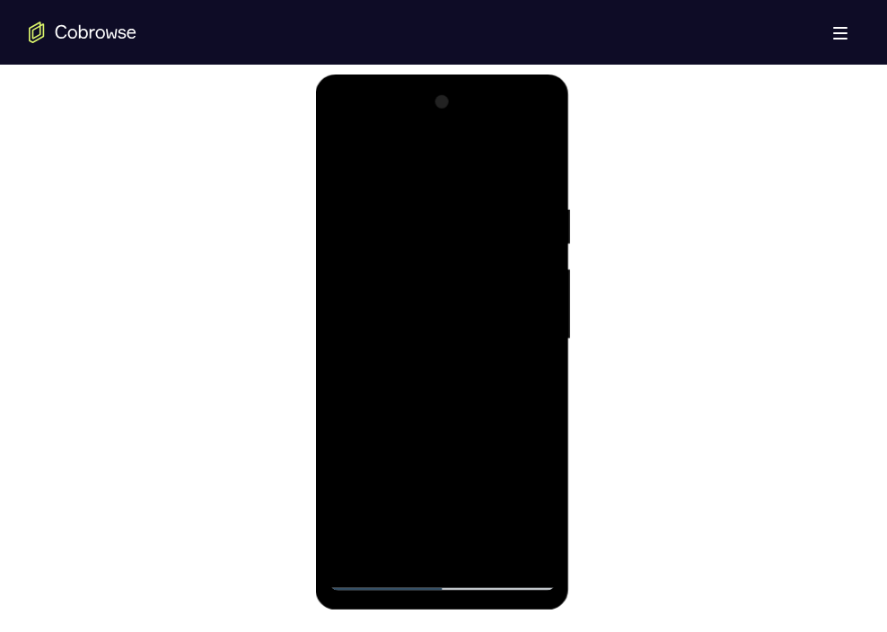
click at [538, 278] on div at bounding box center [442, 339] width 226 height 503
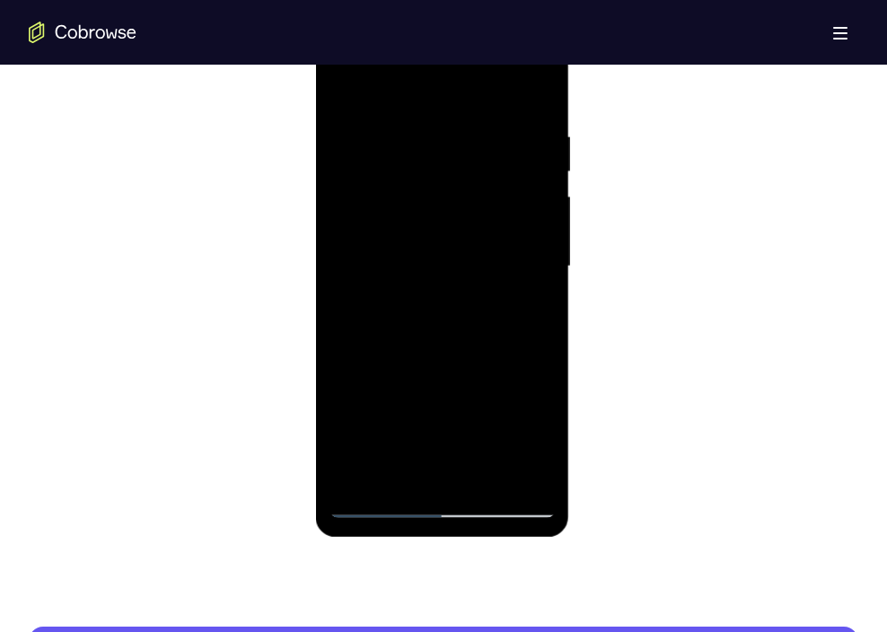
scroll to position [1017, 0]
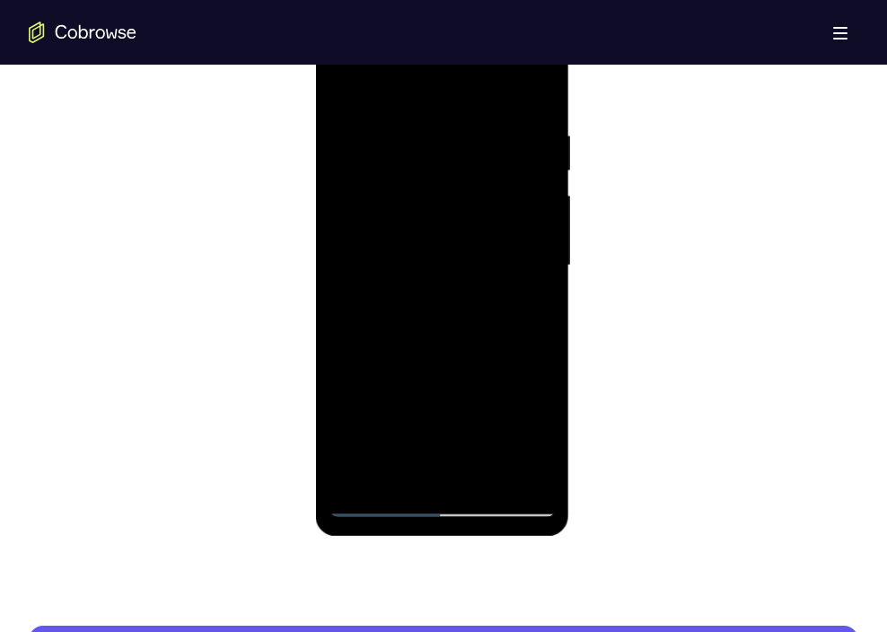
click at [539, 258] on div at bounding box center [442, 265] width 226 height 503
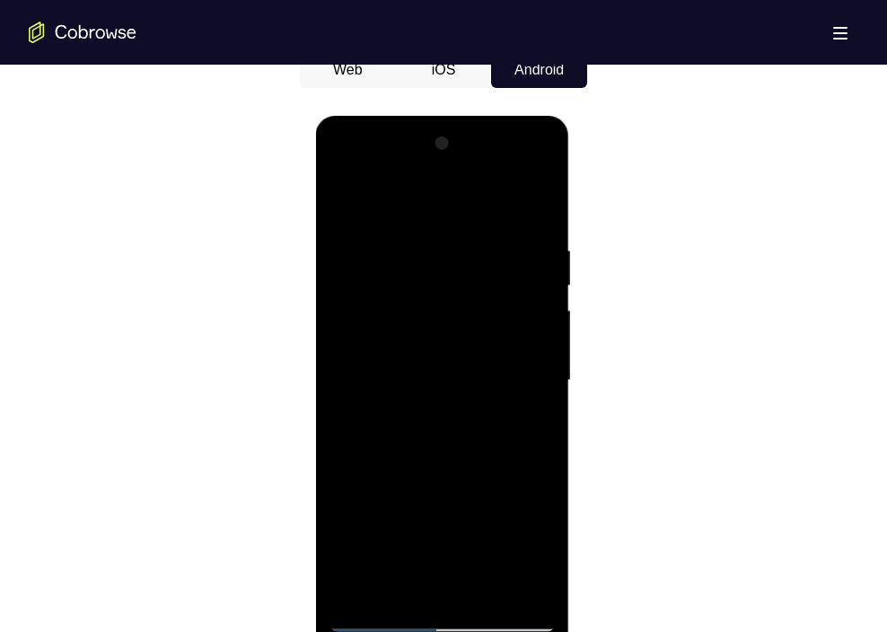
scroll to position [873, 0]
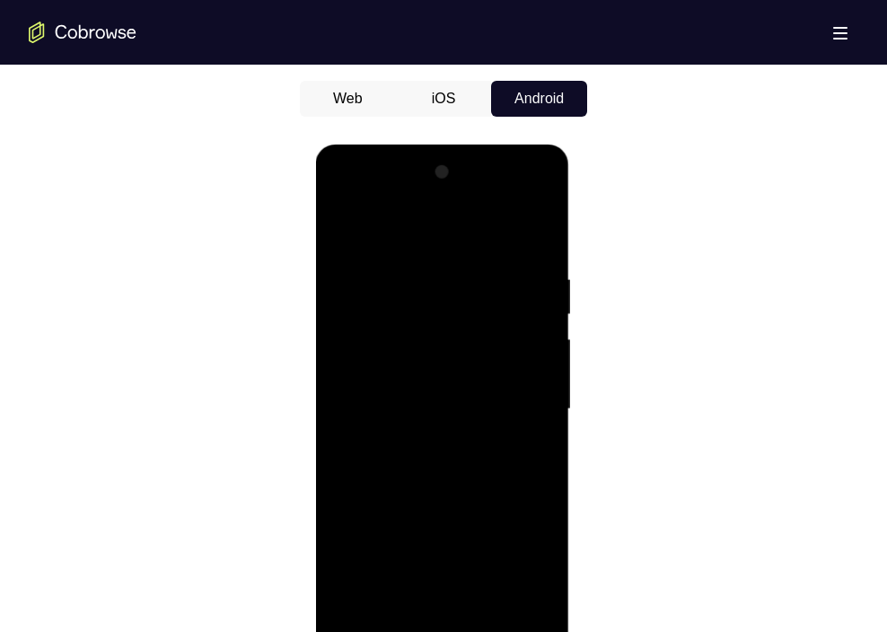
click at [533, 172] on div at bounding box center [442, 409] width 226 height 503
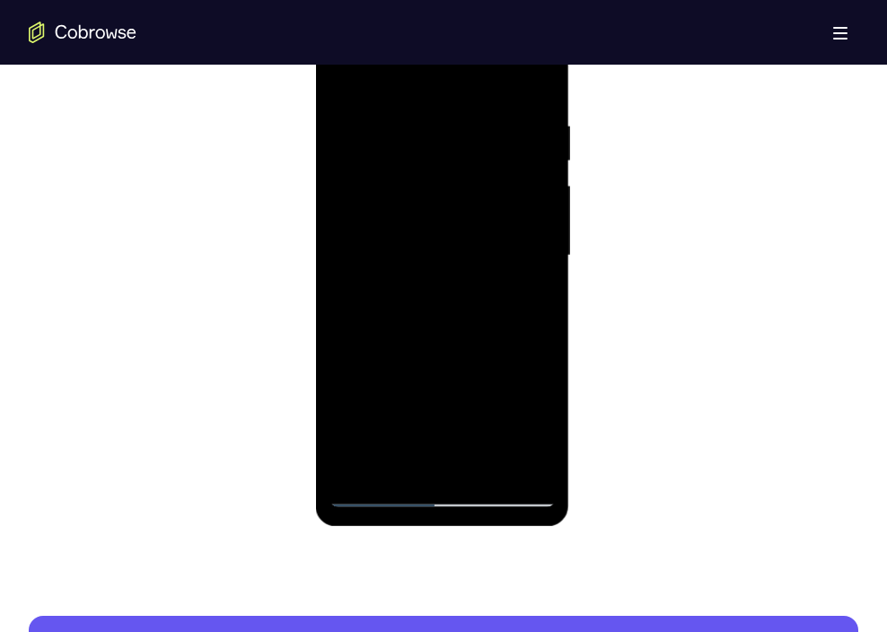
scroll to position [1027, 0]
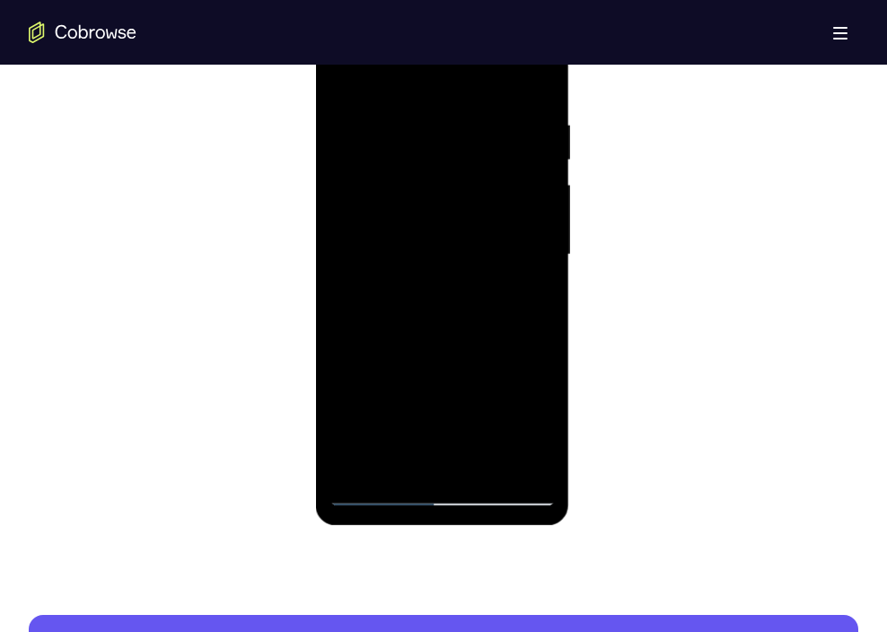
click at [479, 465] on div at bounding box center [442, 255] width 226 height 503
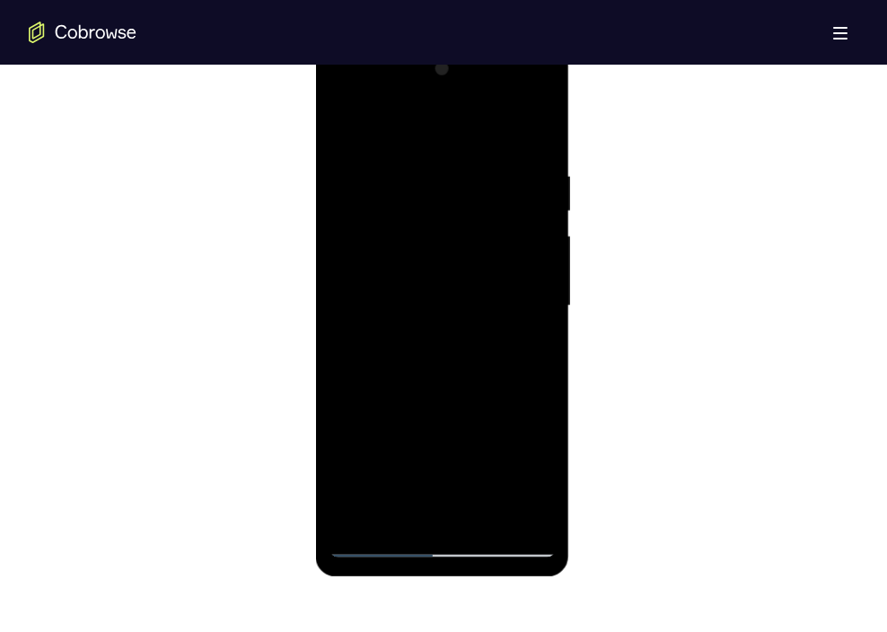
scroll to position [974, 0]
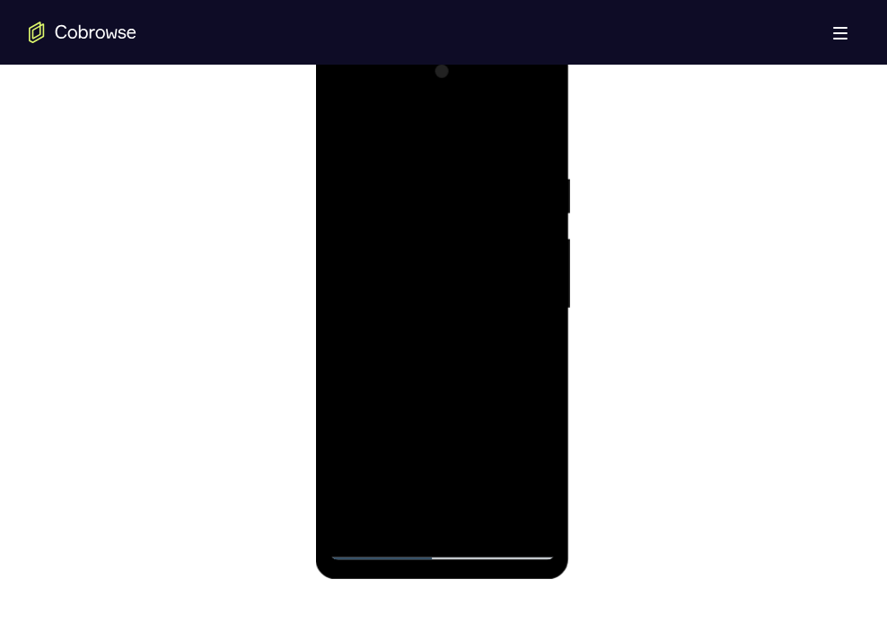
click at [448, 303] on div at bounding box center [442, 308] width 226 height 503
click at [452, 480] on div at bounding box center [442, 308] width 226 height 503
click at [421, 481] on div at bounding box center [442, 308] width 226 height 503
click at [417, 454] on div at bounding box center [442, 308] width 226 height 503
click at [466, 311] on div at bounding box center [442, 308] width 226 height 503
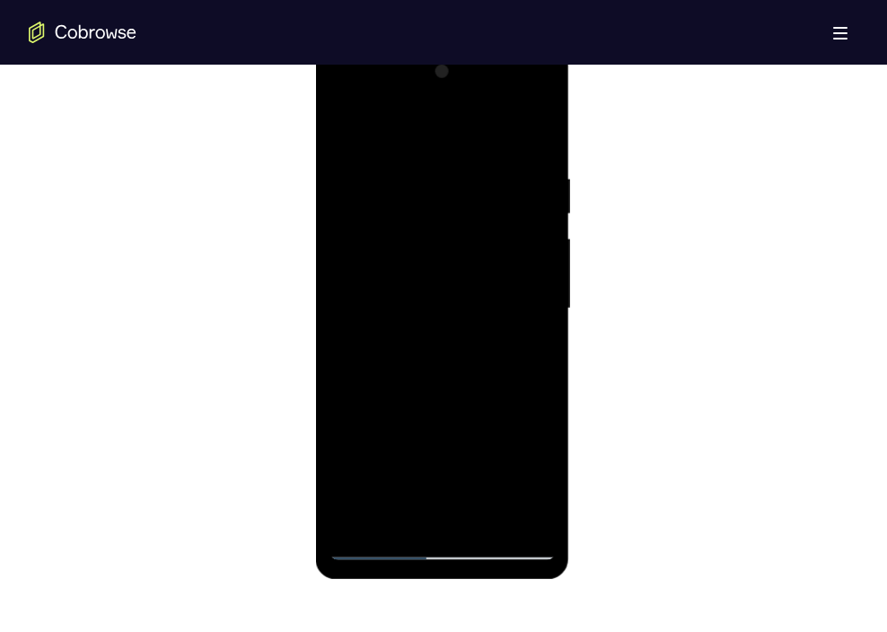
click at [350, 138] on div at bounding box center [442, 308] width 226 height 503
click at [495, 304] on div at bounding box center [442, 308] width 226 height 503
click at [541, 126] on div at bounding box center [442, 308] width 226 height 503
click at [369, 521] on div at bounding box center [442, 308] width 226 height 503
click at [450, 309] on div at bounding box center [442, 308] width 226 height 503
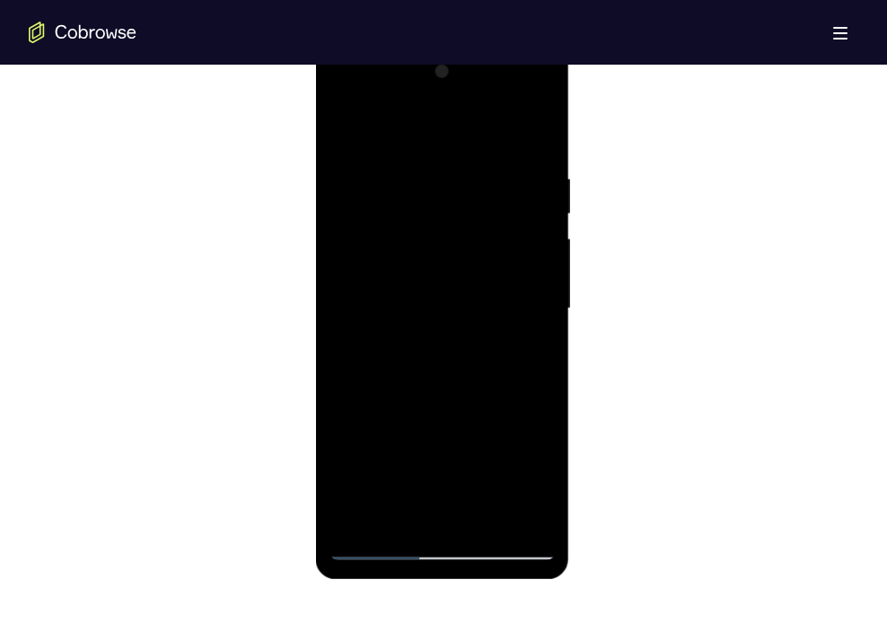
click at [352, 115] on div at bounding box center [442, 308] width 226 height 503
click at [504, 295] on div at bounding box center [442, 308] width 226 height 503
click at [404, 520] on div at bounding box center [442, 308] width 226 height 503
click at [462, 128] on div at bounding box center [442, 308] width 226 height 503
click at [439, 357] on div at bounding box center [442, 308] width 226 height 503
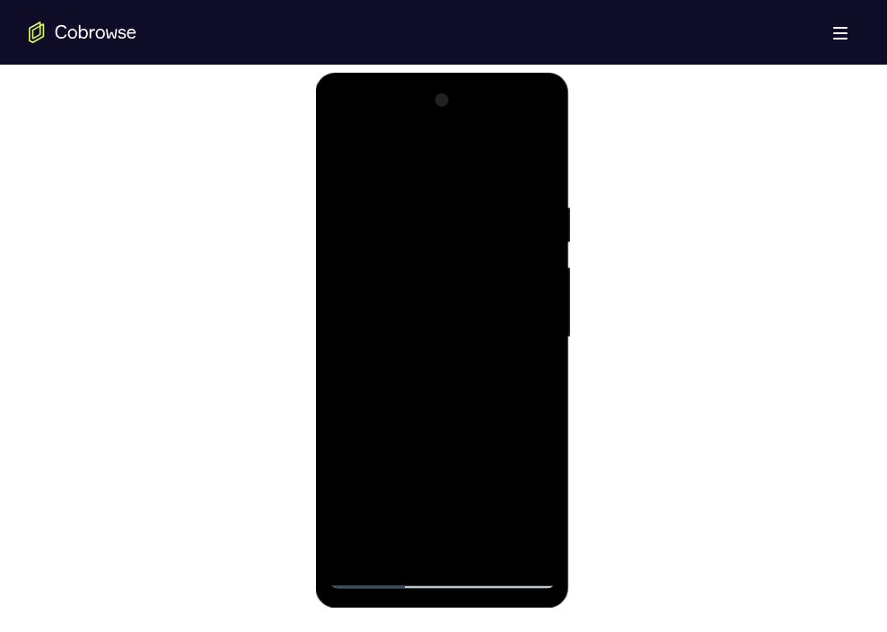
scroll to position [940, 0]
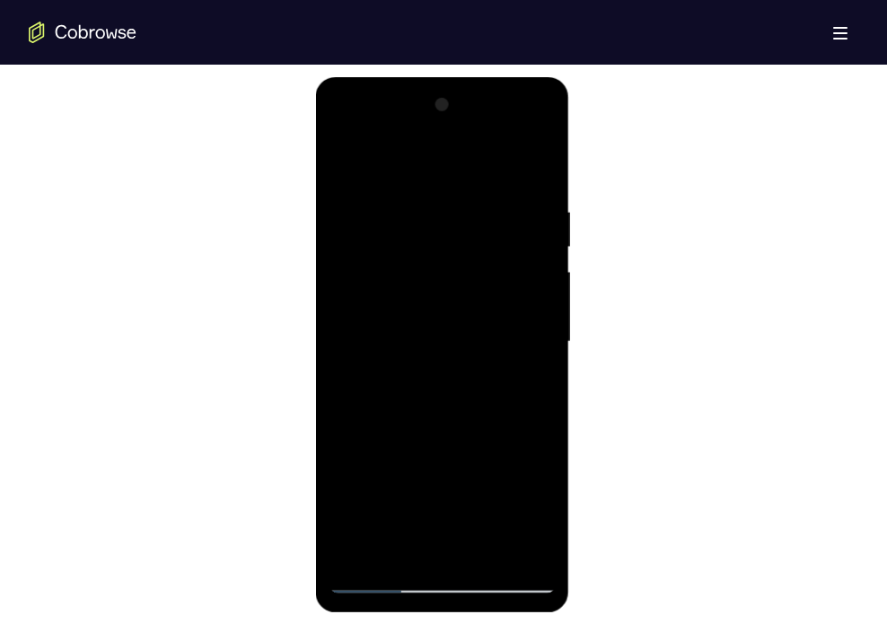
drag, startPoint x: 462, startPoint y: 410, endPoint x: 457, endPoint y: 137, distance: 273.1
click at [457, 137] on div at bounding box center [442, 342] width 226 height 503
drag, startPoint x: 481, startPoint y: 452, endPoint x: 460, endPoint y: 95, distance: 357.2
click at [460, 95] on div at bounding box center [442, 342] width 226 height 503
drag, startPoint x: 488, startPoint y: 446, endPoint x: 423, endPoint y: 42, distance: 409.3
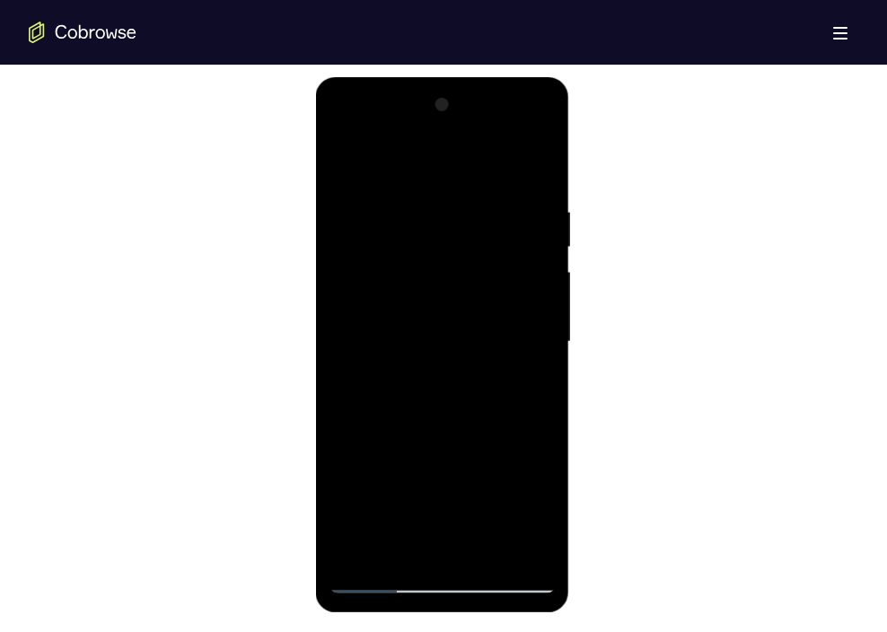
click at [423, 77] on html "Online web based iOS Simulators and Android Emulators. Run iPhone, iPad, Mobile…" at bounding box center [443, 346] width 256 height 539
drag, startPoint x: 484, startPoint y: 441, endPoint x: 462, endPoint y: 127, distance: 315.1
click at [462, 127] on div at bounding box center [442, 342] width 226 height 503
drag, startPoint x: 497, startPoint y: 446, endPoint x: 475, endPoint y: 182, distance: 264.9
click at [475, 182] on div at bounding box center [442, 342] width 226 height 503
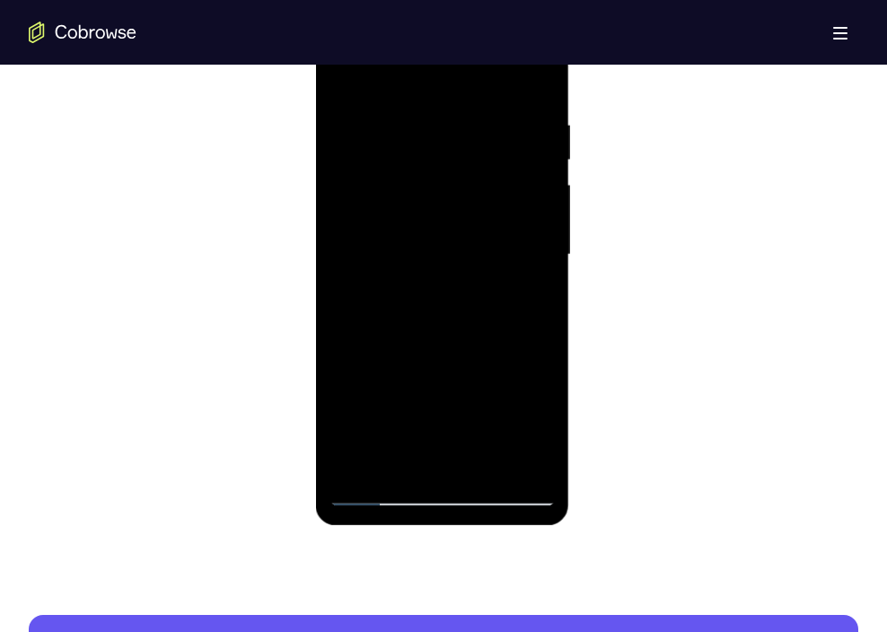
scroll to position [1029, 0]
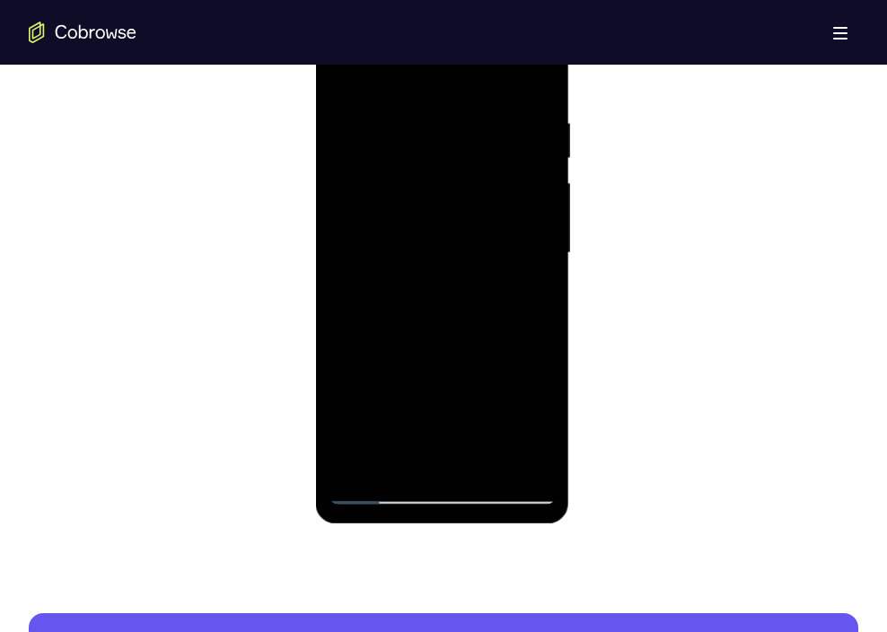
drag, startPoint x: 491, startPoint y: 386, endPoint x: 472, endPoint y: 107, distance: 279.9
click at [472, 107] on div at bounding box center [442, 253] width 226 height 503
drag, startPoint x: 495, startPoint y: 397, endPoint x: 471, endPoint y: 113, distance: 284.8
click at [471, 113] on div at bounding box center [442, 253] width 226 height 503
drag, startPoint x: 495, startPoint y: 392, endPoint x: 469, endPoint y: 174, distance: 219.8
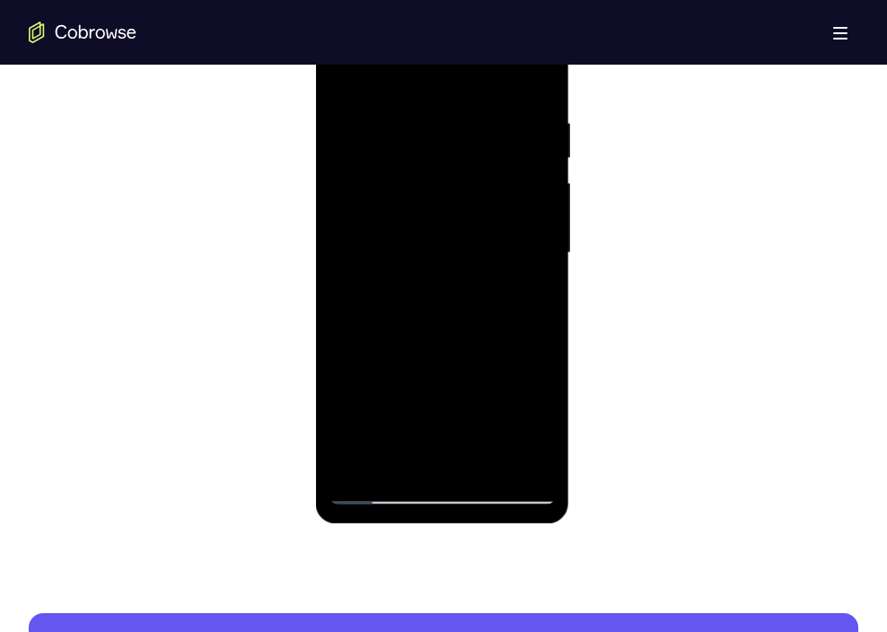
click at [469, 174] on div at bounding box center [442, 253] width 226 height 503
drag, startPoint x: 480, startPoint y: 372, endPoint x: 463, endPoint y: 76, distance: 296.0
click at [463, 76] on div at bounding box center [442, 253] width 226 height 503
drag, startPoint x: 477, startPoint y: 350, endPoint x: 454, endPoint y: 66, distance: 284.7
click at [454, 66] on div at bounding box center [442, 253] width 226 height 503
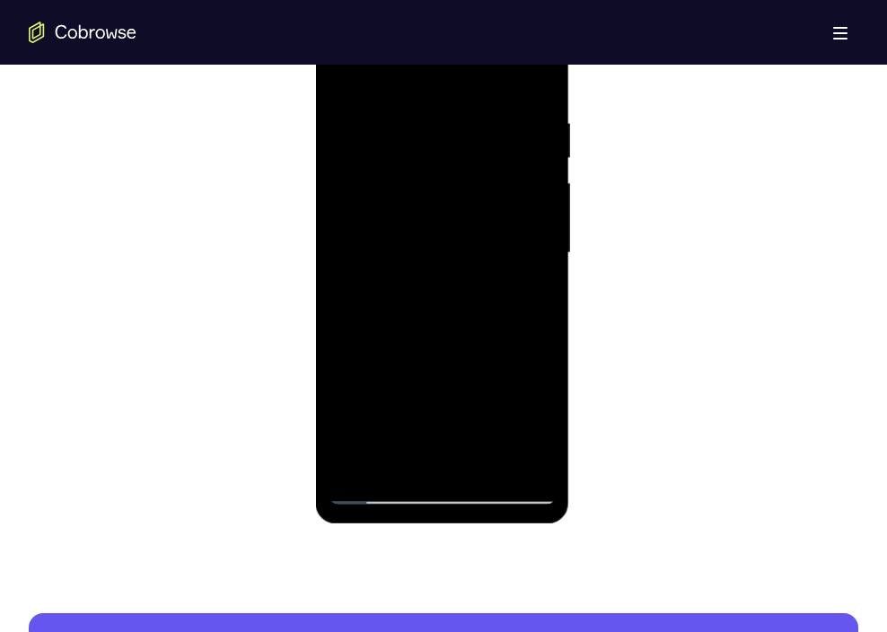
drag, startPoint x: 492, startPoint y: 349, endPoint x: 795, endPoint y: 41, distance: 431.8
click at [479, 54] on div at bounding box center [442, 253] width 226 height 503
drag, startPoint x: 489, startPoint y: 334, endPoint x: 482, endPoint y: 31, distance: 303.6
click at [482, 31] on div at bounding box center [442, 253] width 226 height 503
drag, startPoint x: 501, startPoint y: 356, endPoint x: 498, endPoint y: 72, distance: 283.8
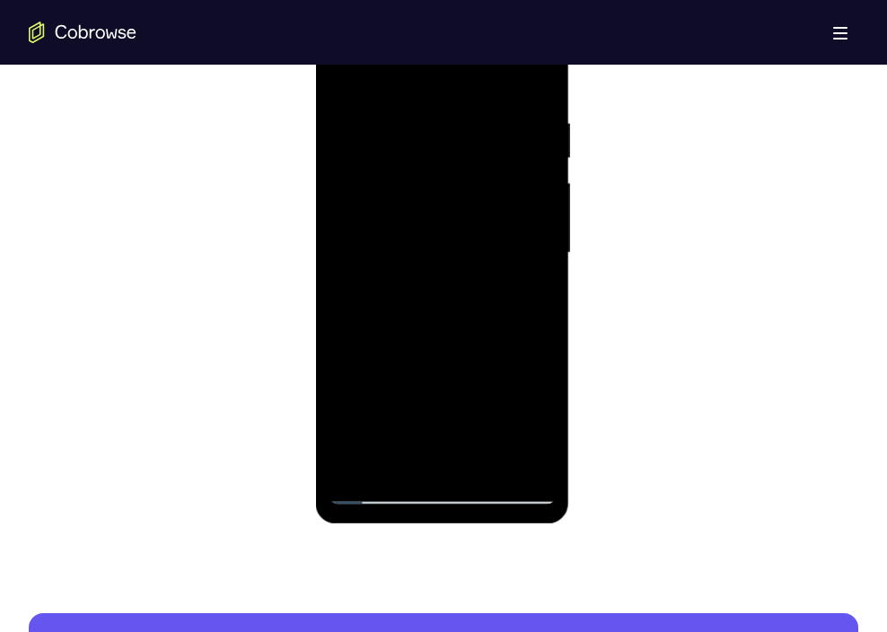
click at [498, 72] on div at bounding box center [442, 253] width 226 height 503
drag, startPoint x: 484, startPoint y: 349, endPoint x: 492, endPoint y: 58, distance: 291.1
click at [492, 58] on div at bounding box center [442, 253] width 226 height 503
drag, startPoint x: 474, startPoint y: 369, endPoint x: 479, endPoint y: 84, distance: 285.6
click at [479, 84] on div at bounding box center [442, 253] width 226 height 503
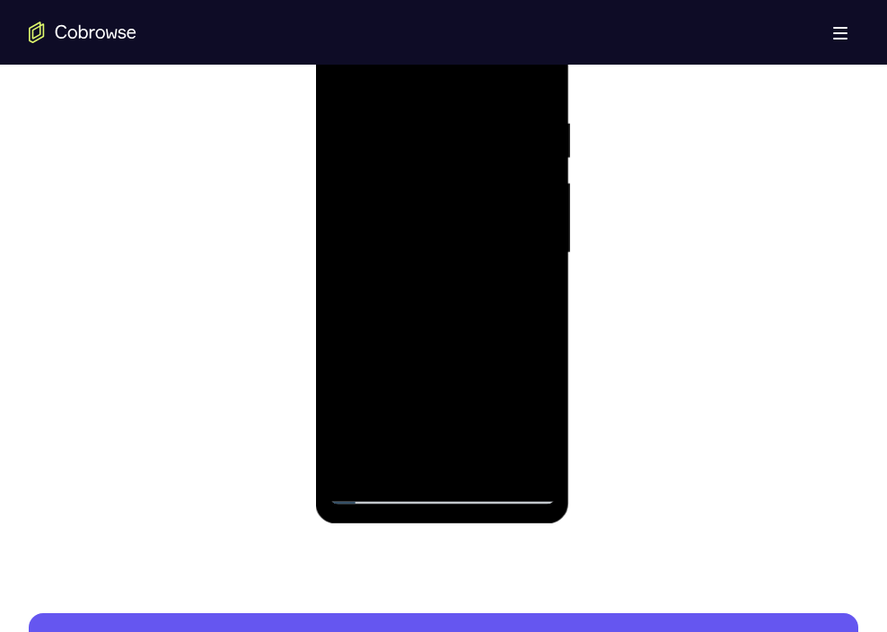
drag, startPoint x: 475, startPoint y: 366, endPoint x: 489, endPoint y: 88, distance: 278.7
click at [489, 88] on div at bounding box center [442, 253] width 226 height 503
drag, startPoint x: 498, startPoint y: 372, endPoint x: 485, endPoint y: 79, distance: 293.0
click at [485, 79] on div at bounding box center [442, 253] width 226 height 503
drag, startPoint x: 491, startPoint y: 398, endPoint x: 488, endPoint y: 107, distance: 291.0
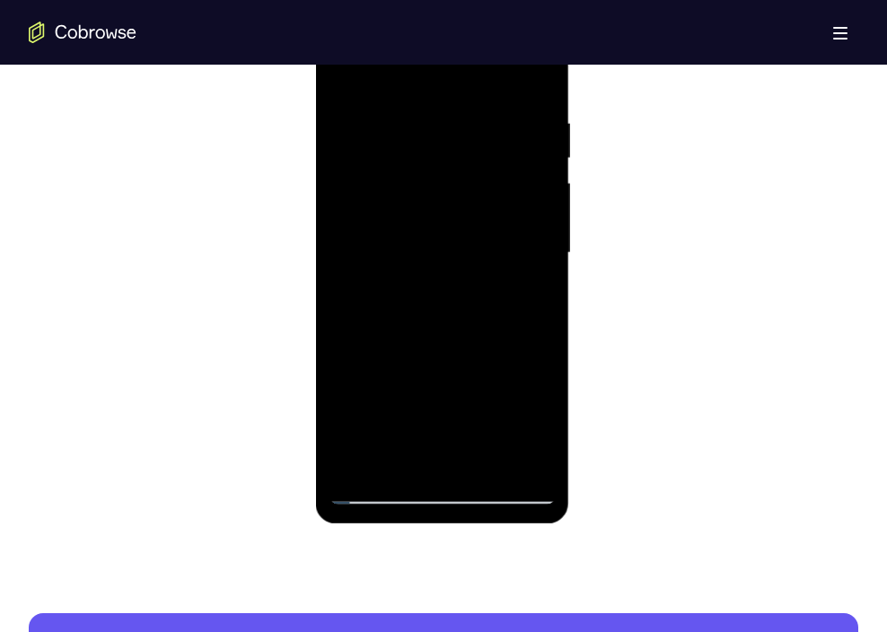
click at [488, 107] on div at bounding box center [442, 253] width 226 height 503
drag, startPoint x: 484, startPoint y: 392, endPoint x: 489, endPoint y: 139, distance: 252.4
click at [489, 139] on div at bounding box center [442, 253] width 226 height 503
drag, startPoint x: 512, startPoint y: 333, endPoint x: 507, endPoint y: 57, distance: 275.7
click at [507, 57] on div at bounding box center [442, 253] width 226 height 503
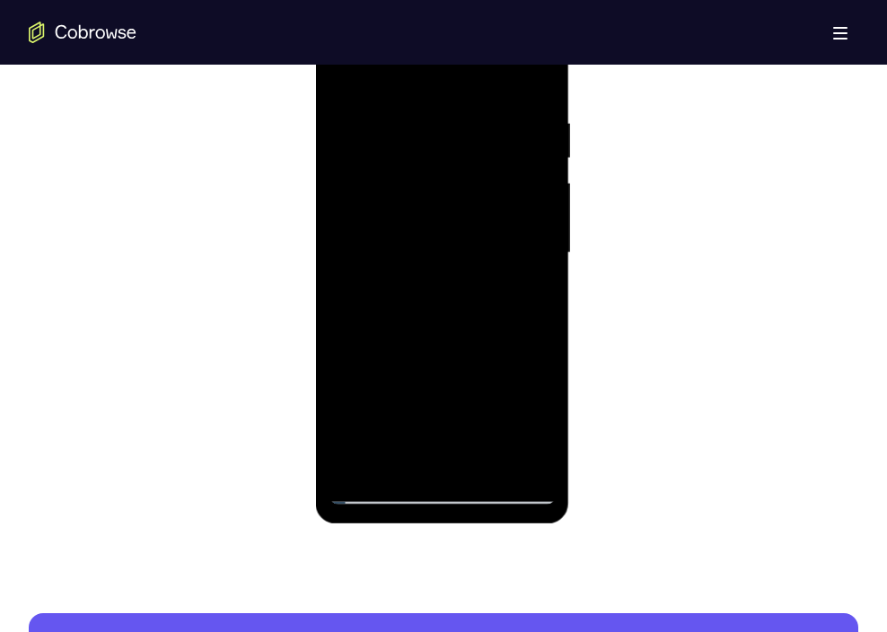
drag, startPoint x: 499, startPoint y: 363, endPoint x: 489, endPoint y: 68, distance: 294.8
click at [489, 68] on div at bounding box center [442, 253] width 226 height 503
drag, startPoint x: 473, startPoint y: 350, endPoint x: 480, endPoint y: 107, distance: 243.5
click at [480, 107] on div at bounding box center [442, 253] width 226 height 503
drag, startPoint x: 481, startPoint y: 392, endPoint x: 480, endPoint y: 131, distance: 261.3
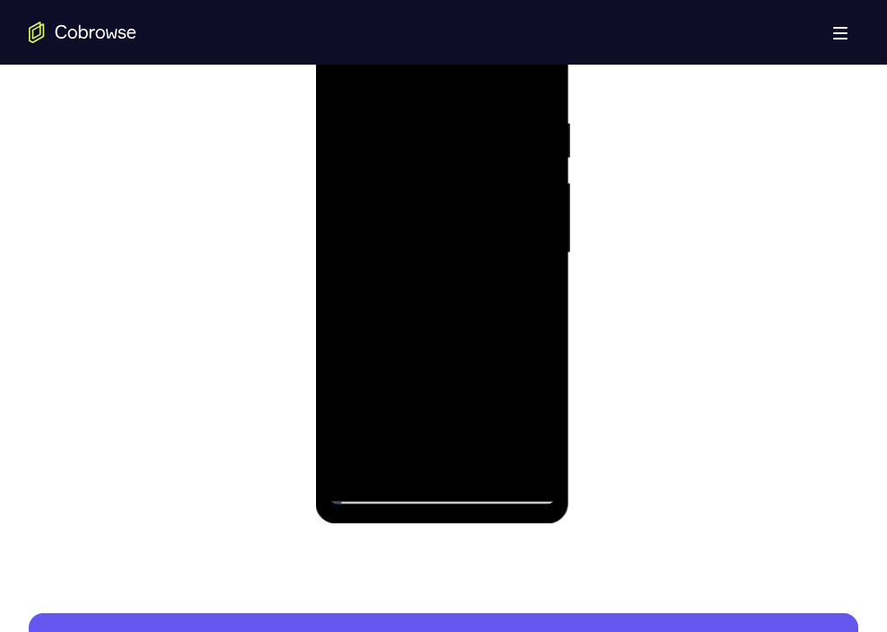
click at [480, 131] on div at bounding box center [442, 253] width 226 height 503
drag, startPoint x: 477, startPoint y: 382, endPoint x: 463, endPoint y: 126, distance: 256.3
click at [463, 126] on div at bounding box center [442, 253] width 226 height 503
drag, startPoint x: 487, startPoint y: 370, endPoint x: 476, endPoint y: 81, distance: 289.4
click at [476, 81] on div at bounding box center [442, 253] width 226 height 503
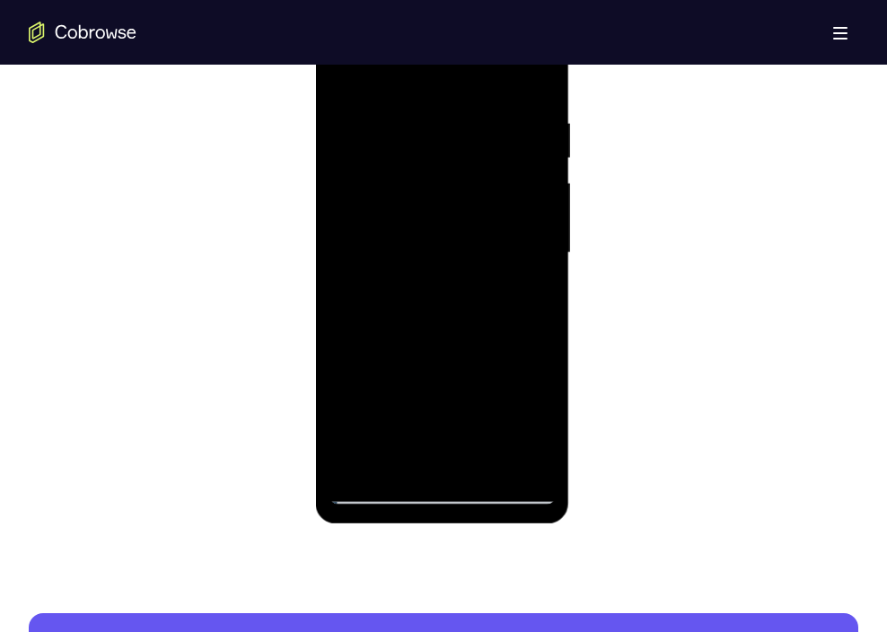
drag, startPoint x: 483, startPoint y: 366, endPoint x: 476, endPoint y: 32, distance: 334.2
click at [476, 32] on div at bounding box center [442, 253] width 226 height 503
drag, startPoint x: 487, startPoint y: 324, endPoint x: 476, endPoint y: 8, distance: 316.3
click at [476, 8] on div at bounding box center [442, 253] width 226 height 503
drag, startPoint x: 477, startPoint y: 367, endPoint x: 474, endPoint y: 84, distance: 283.8
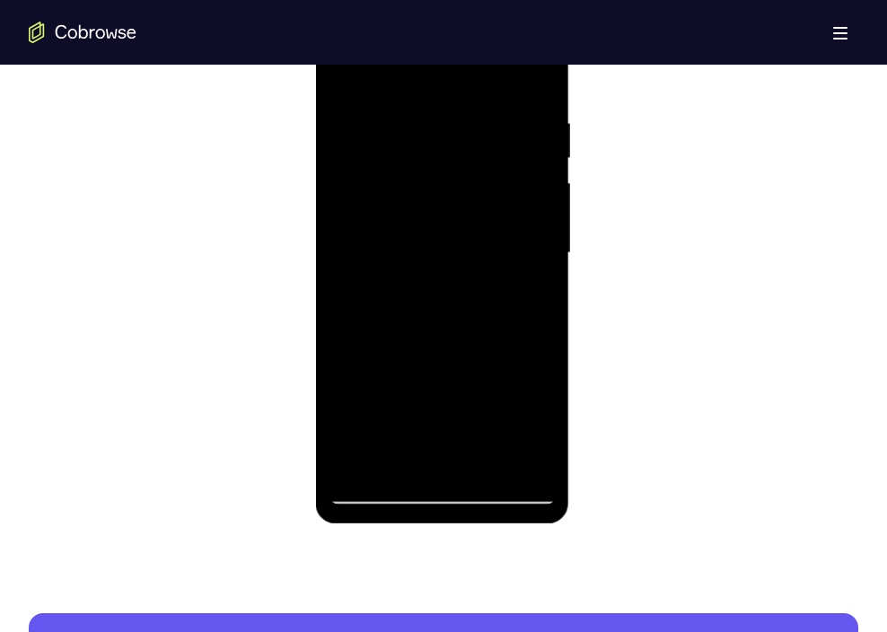
click at [474, 84] on div at bounding box center [442, 253] width 226 height 503
drag, startPoint x: 476, startPoint y: 383, endPoint x: 472, endPoint y: 64, distance: 318.8
click at [472, 64] on div at bounding box center [442, 253] width 226 height 503
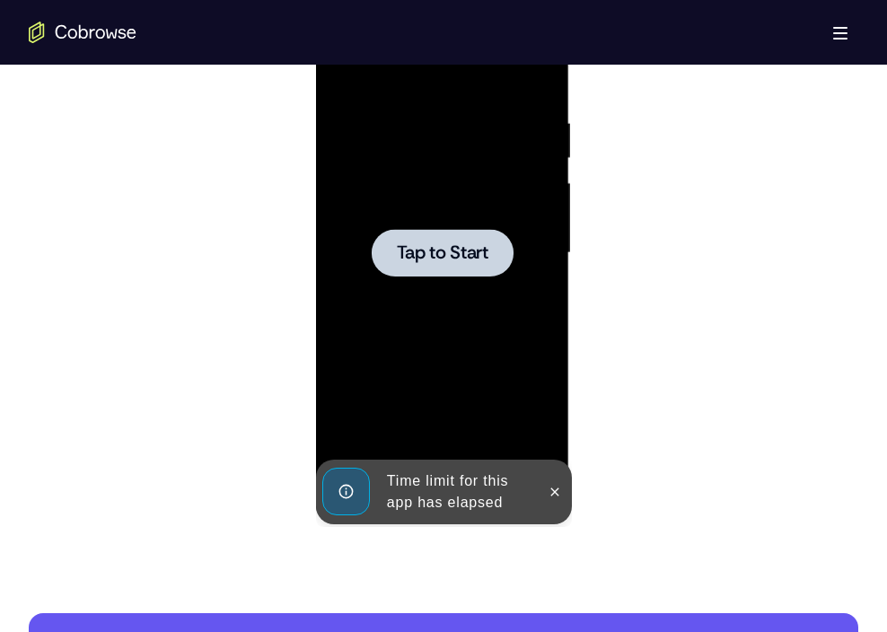
drag, startPoint x: 483, startPoint y: 378, endPoint x: 481, endPoint y: 88, distance: 290.1
